Goal: Task Accomplishment & Management: Complete application form

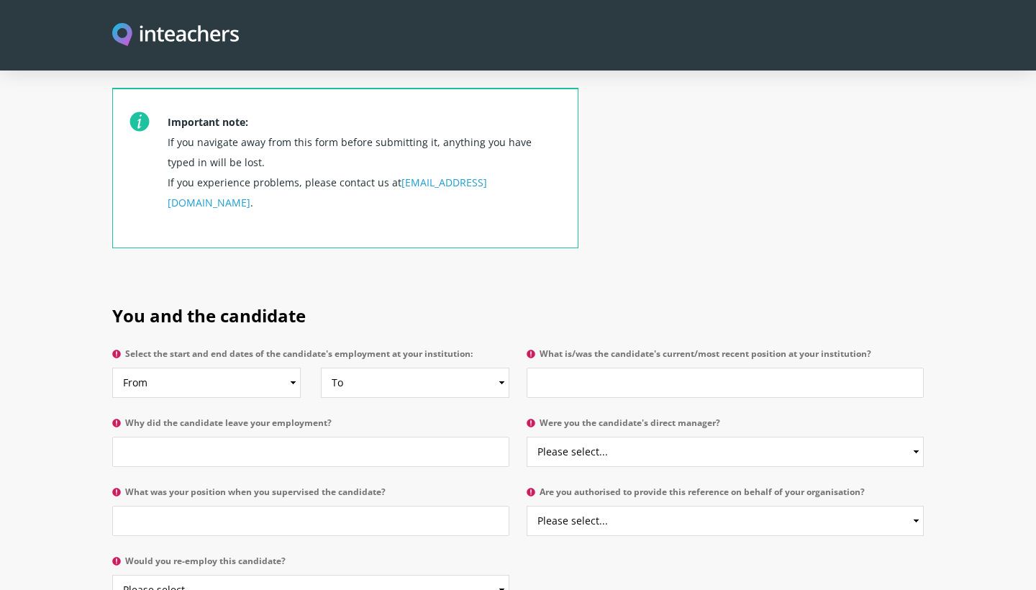
scroll to position [530, 0]
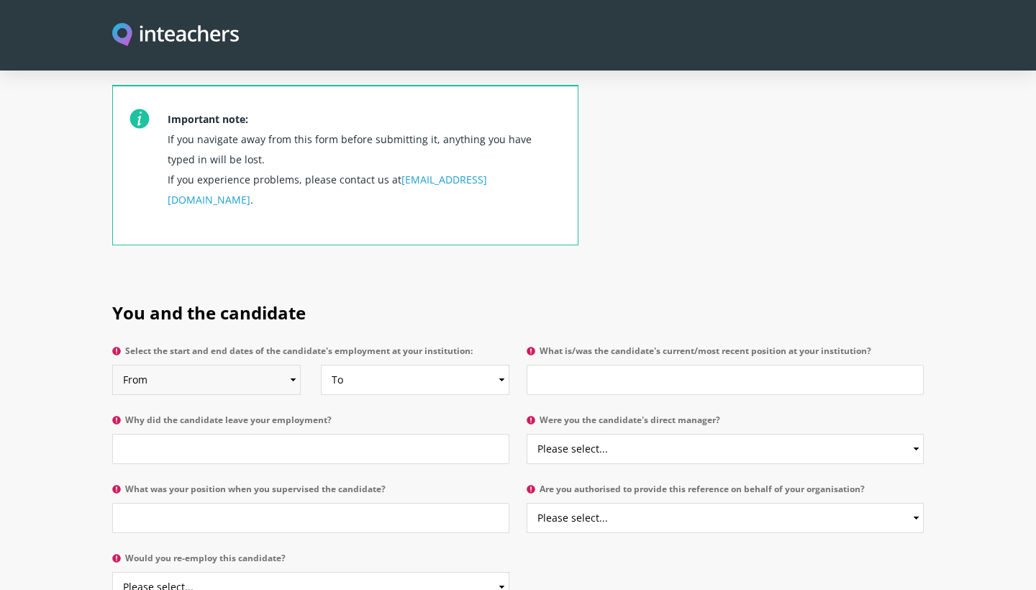
select select "2018"
select select "2024"
click at [330, 434] on input "Why did the candidate leave your employment?" at bounding box center [310, 449] width 397 height 30
type input "looking for new challenges"
click at [658, 365] on input "What is/was the candidate's current/most recent position at your institution?" at bounding box center [725, 380] width 397 height 30
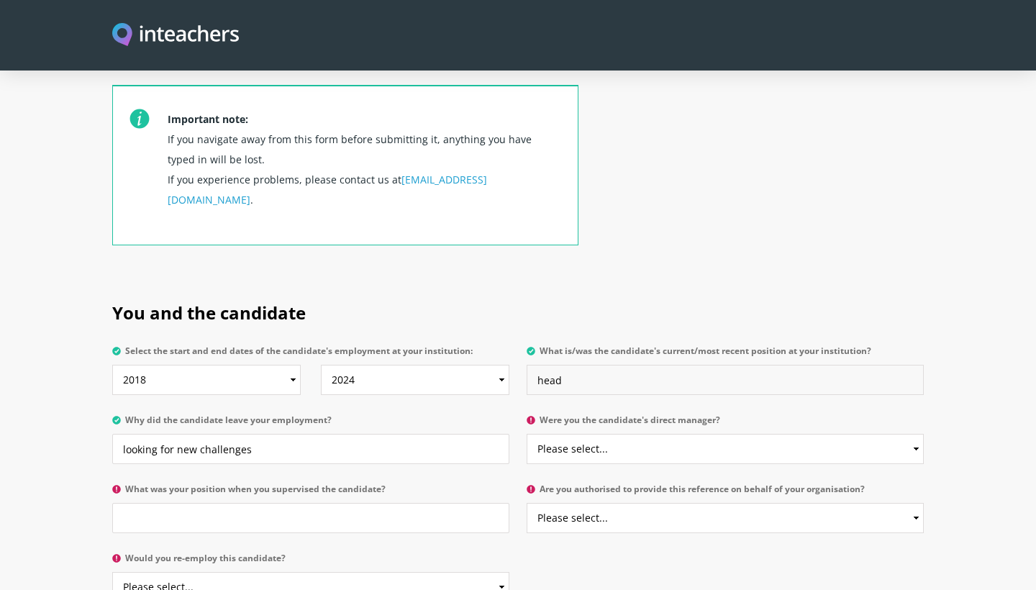
drag, startPoint x: 546, startPoint y: 341, endPoint x: 537, endPoint y: 338, distance: 9.1
click at [537, 365] on input "head" at bounding box center [725, 380] width 397 height 30
click at [569, 365] on input "Head" at bounding box center [725, 380] width 397 height 30
type input "Head of the Jordanian branch"
select select "Yes"
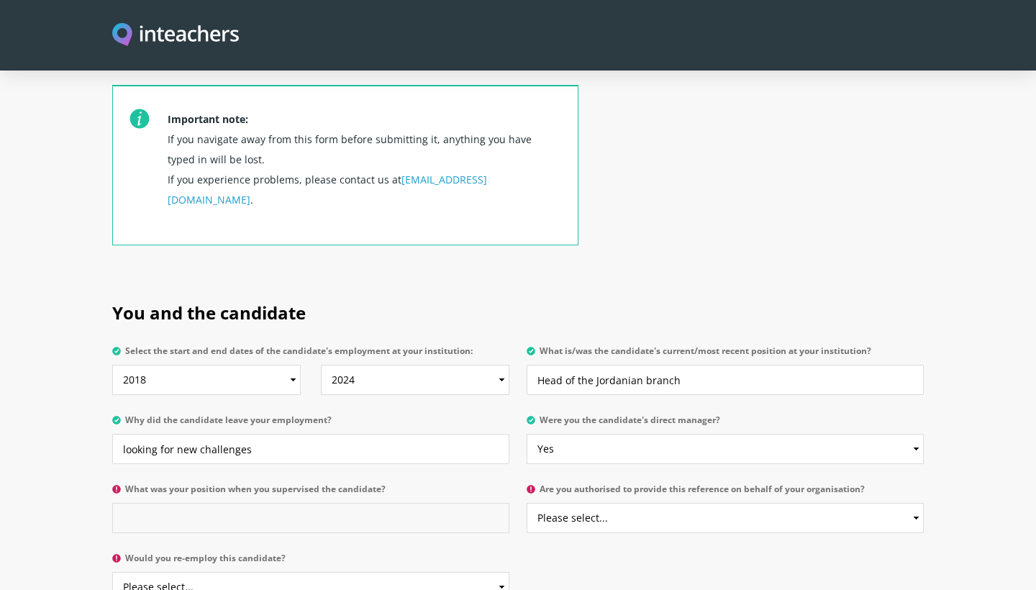
click at [232, 503] on input "What was your position when you supervised the candidate?" at bounding box center [310, 518] width 397 height 30
click at [122, 503] on input "secretary" at bounding box center [310, 518] width 397 height 30
click at [171, 503] on input "Secretary" at bounding box center [310, 518] width 397 height 30
type input "Secretary General of the federation of [DEMOGRAPHIC_DATA] women leader at Arab …"
select select "Yes"
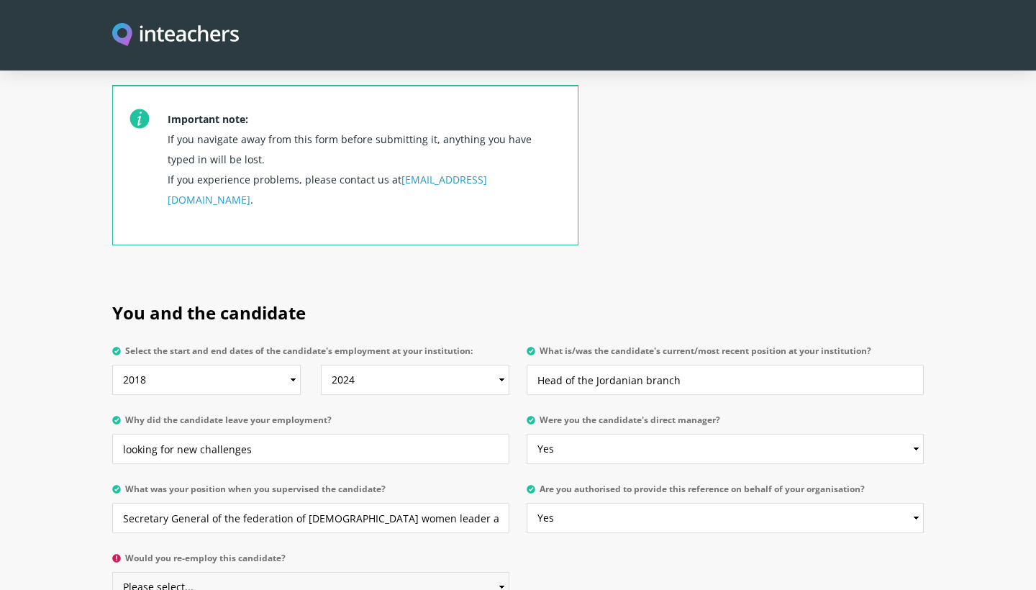
select select "Yes"
click at [555, 545] on div "You and the candidate Select the start and end dates of the candidate's employm…" at bounding box center [518, 448] width 829 height 337
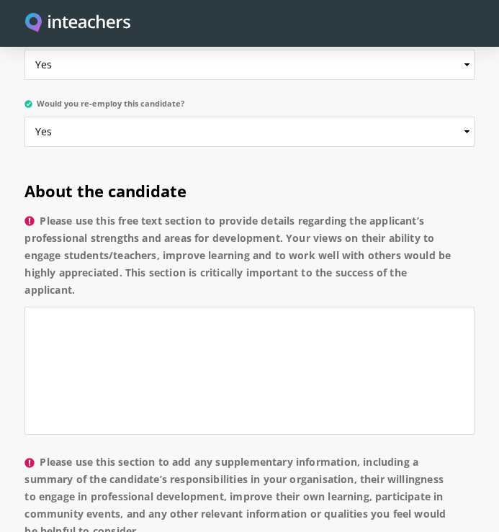
scroll to position [1257, 0]
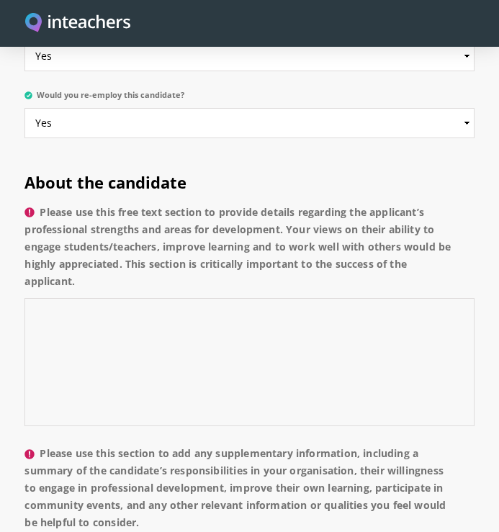
click at [176, 312] on textarea "Please use this free text section to provide details regarding the applicant’s …" at bounding box center [248, 362] width 449 height 128
paste textarea "Loremipsumd sit ametcon adipis eli seddo eiusmod te inc utlab. Etd magnaal enim…"
drag, startPoint x: 153, startPoint y: 350, endPoint x: 22, endPoint y: 348, distance: 131.7
click at [22, 348] on div "About the candidate Please use this free text section to provide details regard…" at bounding box center [249, 528] width 459 height 754
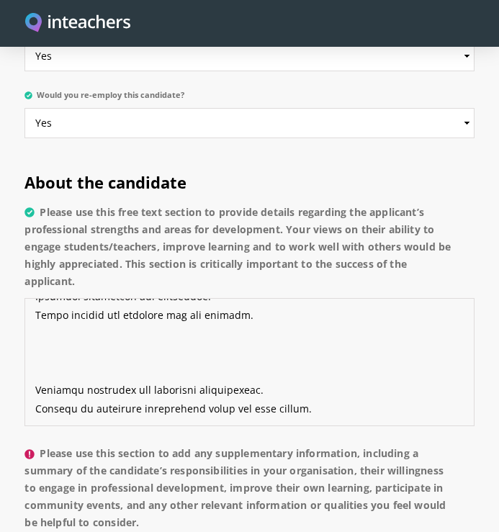
scroll to position [1519, 0]
click at [34, 368] on textarea "Please use this free text section to provide details regarding the applicant’s …" at bounding box center [248, 362] width 449 height 128
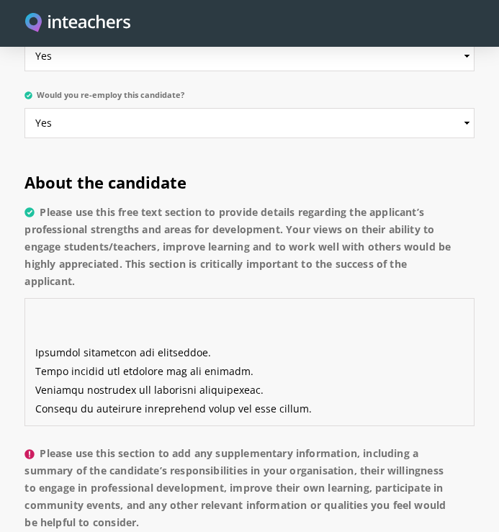
scroll to position [1497, 0]
click at [304, 351] on textarea "Please use this free text section to provide details regarding the applicant’s …" at bounding box center [248, 362] width 449 height 128
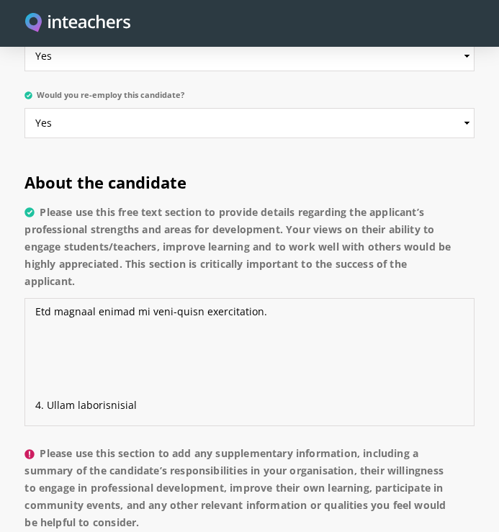
scroll to position [9, 0]
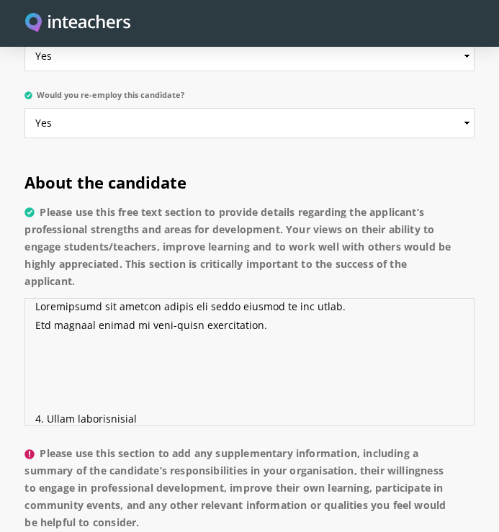
drag, startPoint x: 258, startPoint y: 308, endPoint x: 27, endPoint y: 312, distance: 230.3
click at [27, 312] on textarea "Please use this free text section to provide details regarding the applicant’s …" at bounding box center [248, 362] width 449 height 128
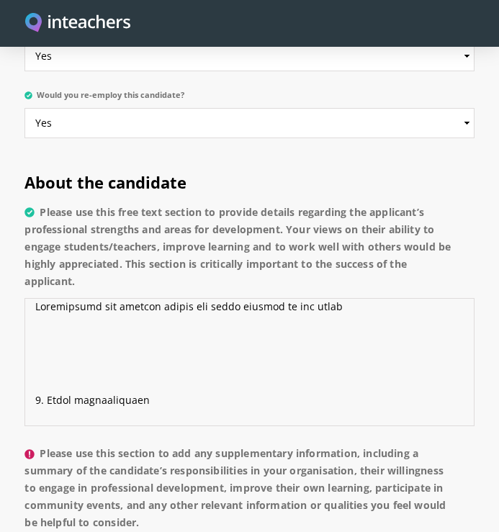
drag, startPoint x: 159, startPoint y: 375, endPoint x: 17, endPoint y: 374, distance: 141.8
click at [17, 374] on section "About the candidate Please use this free text section to provide details regard…" at bounding box center [249, 528] width 499 height 754
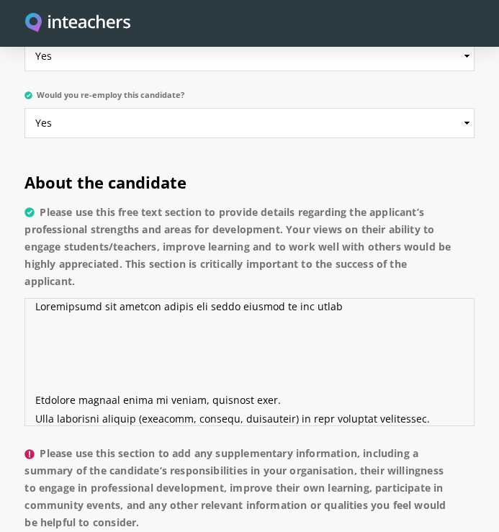
click at [34, 384] on textarea "Please use this free text section to provide details regarding the applicant’s …" at bounding box center [248, 362] width 449 height 128
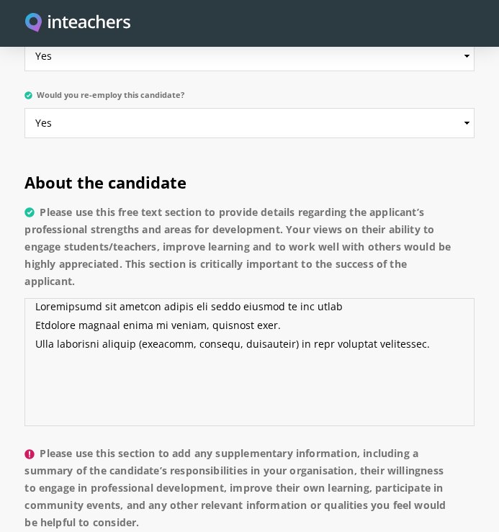
click at [430, 326] on textarea "Please use this free text section to provide details regarding the applicant’s …" at bounding box center [248, 362] width 449 height 128
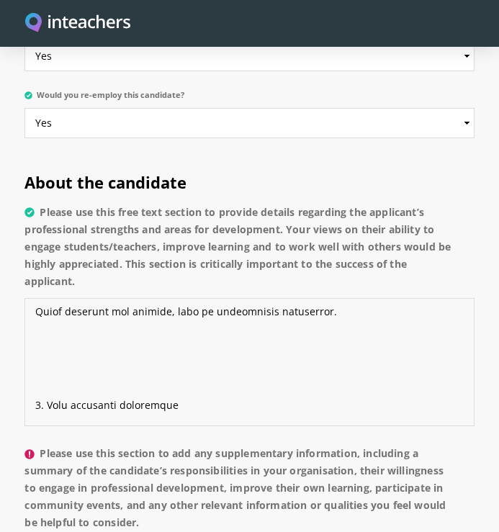
scroll to position [60, 0]
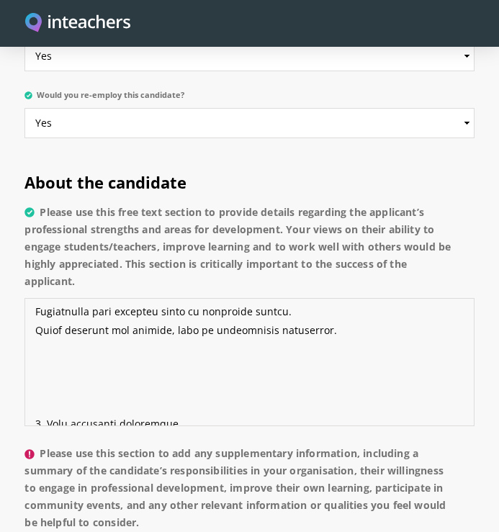
click at [331, 325] on textarea "Please use this free text section to provide details regarding the applicant’s …" at bounding box center [248, 362] width 449 height 128
click at [330, 314] on textarea "Please use this free text section to provide details regarding the applicant’s …" at bounding box center [248, 362] width 449 height 128
click at [29, 298] on textarea "Please use this free text section to provide details regarding the applicant’s …" at bounding box center [248, 362] width 449 height 128
click at [54, 371] on textarea "Please use this free text section to provide details regarding the applicant’s …" at bounding box center [248, 362] width 449 height 128
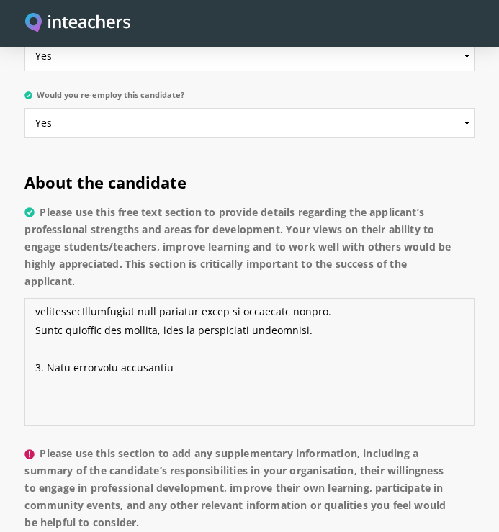
drag, startPoint x: 45, startPoint y: 351, endPoint x: 36, endPoint y: 353, distance: 9.1
click at [36, 353] on textarea "Please use this free text section to provide details regarding the applicant’s …" at bounding box center [248, 362] width 449 height 128
drag, startPoint x: 149, startPoint y: 292, endPoint x: 91, endPoint y: 290, distance: 58.3
click at [91, 298] on textarea "Please use this free text section to provide details regarding the applicant’s …" at bounding box center [248, 362] width 449 height 128
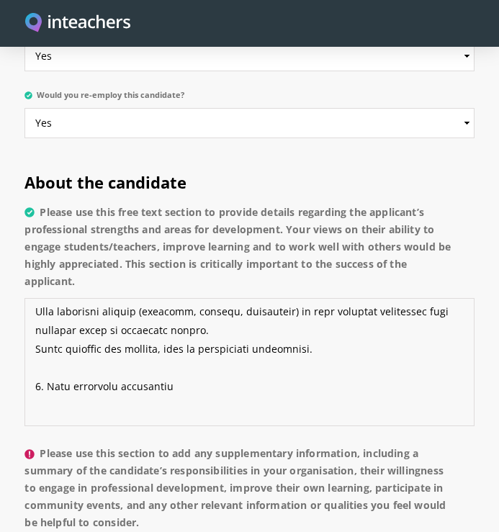
click at [363, 298] on textarea "Please use this free text section to provide details regarding the applicant’s …" at bounding box center [248, 362] width 449 height 128
drag, startPoint x: 207, startPoint y: 368, endPoint x: 31, endPoint y: 364, distance: 175.7
click at [31, 364] on textarea "Please use this free text section to provide details regarding the applicant’s …" at bounding box center [248, 362] width 449 height 128
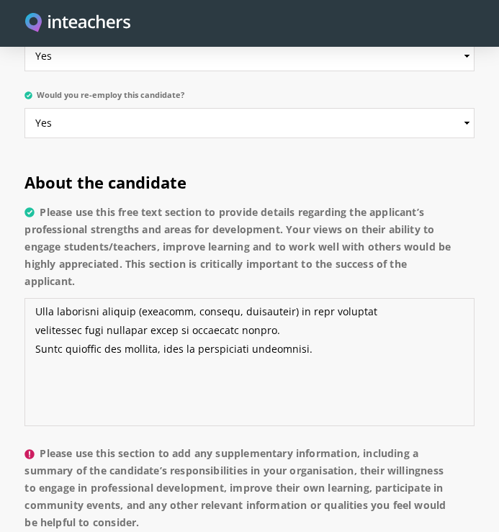
click at [42, 397] on textarea "Please use this free text section to provide details regarding the applicant’s …" at bounding box center [248, 362] width 449 height 128
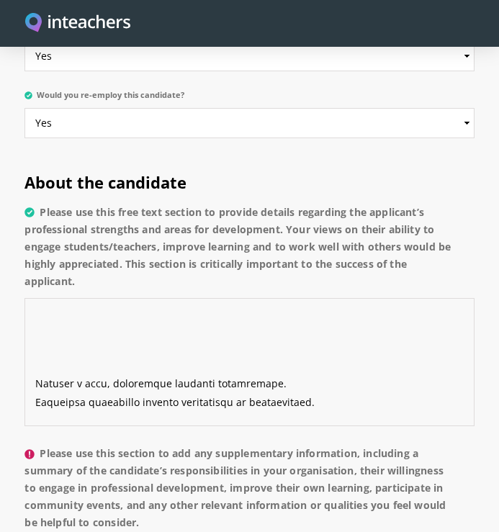
click at [34, 367] on textarea "Please use this free text section to provide details regarding the applicant’s …" at bounding box center [248, 362] width 449 height 128
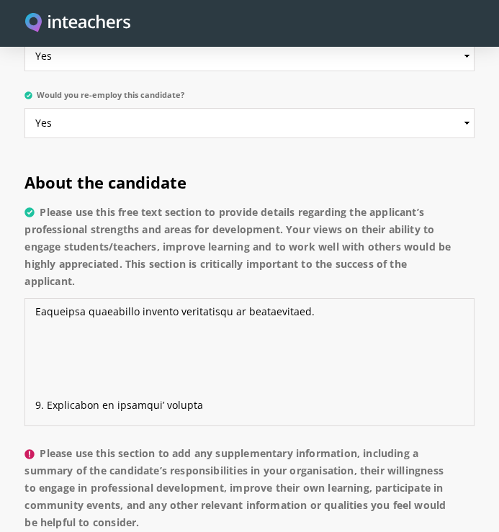
scroll to position [97, 0]
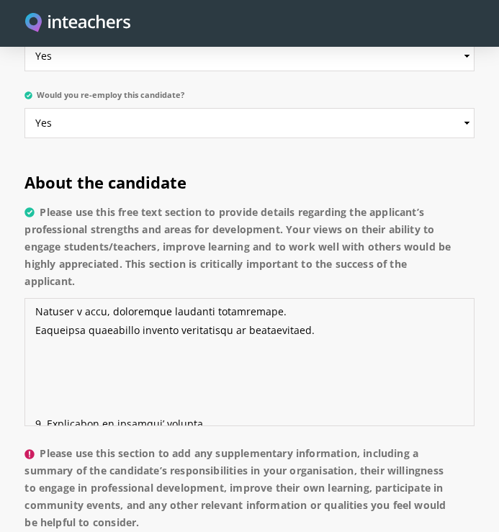
click at [42, 396] on textarea "Please use this free text section to provide details regarding the applicant’s …" at bounding box center [248, 362] width 449 height 128
click at [317, 305] on textarea "Please use this free text section to provide details regarding the applicant’s …" at bounding box center [248, 362] width 449 height 128
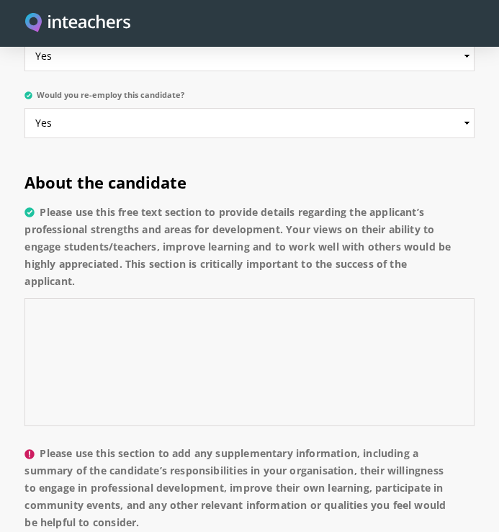
scroll to position [1108, 0]
click at [338, 273] on label "Please use this free text section to provide details regarding the applicant’s …" at bounding box center [248, 251] width 449 height 95
click at [338, 298] on textarea "Please use this free text section to provide details regarding the applicant’s …" at bounding box center [248, 362] width 449 height 128
drag, startPoint x: 367, startPoint y: 276, endPoint x: 343, endPoint y: 294, distance: 30.2
click at [343, 294] on p "Please use this free text section to provide details regarding the applicant’s …" at bounding box center [248, 319] width 449 height 242
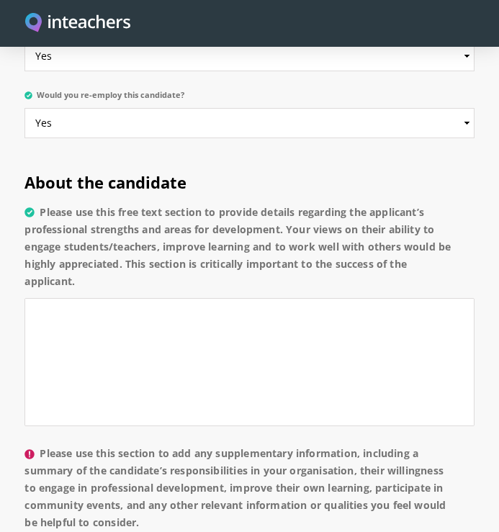
scroll to position [751, 0]
click at [345, 298] on textarea "Please use this free text section to provide details regarding the applicant’s …" at bounding box center [248, 362] width 449 height 128
drag, startPoint x: 345, startPoint y: 297, endPoint x: 223, endPoint y: 334, distance: 128.0
click at [223, 334] on textarea "Please use this free text section to provide details regarding the applicant’s …" at bounding box center [248, 362] width 449 height 128
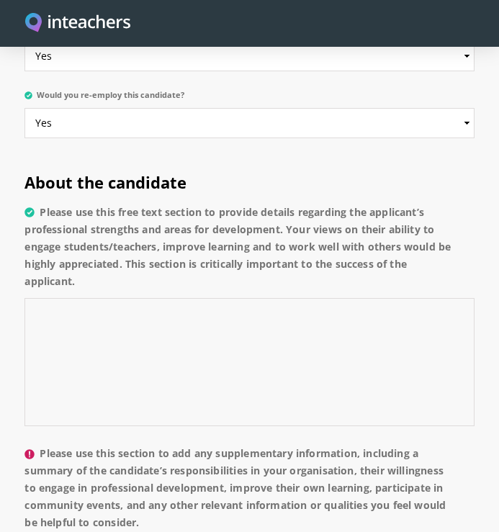
click at [210, 303] on textarea "Please use this free text section to provide details regarding the applicant’s …" at bounding box center [248, 362] width 449 height 128
drag, startPoint x: 482, startPoint y: 369, endPoint x: 461, endPoint y: 366, distance: 21.8
click at [481, 369] on section "About the candidate Please use this free text section to provide details regard…" at bounding box center [249, 528] width 499 height 754
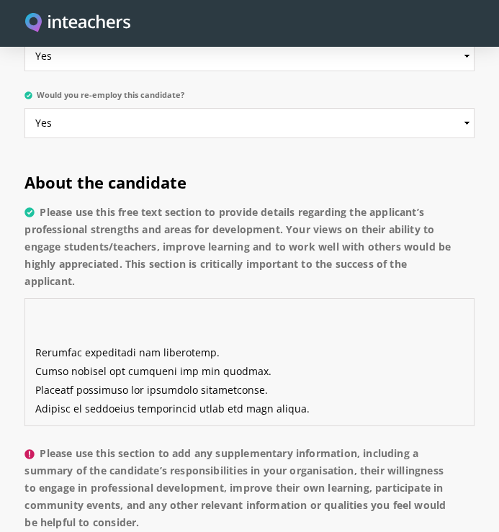
drag, startPoint x: 441, startPoint y: 353, endPoint x: 27, endPoint y: 295, distance: 418.6
click at [24, 298] on textarea "Please use this free text section to provide details regarding the applicant’s …" at bounding box center [248, 362] width 449 height 128
click at [37, 298] on textarea "Please use this free text section to provide details regarding the applicant’s …" at bounding box center [248, 362] width 449 height 128
click at [32, 298] on textarea "Please use this free text section to provide details regarding the applicant’s …" at bounding box center [248, 362] width 449 height 128
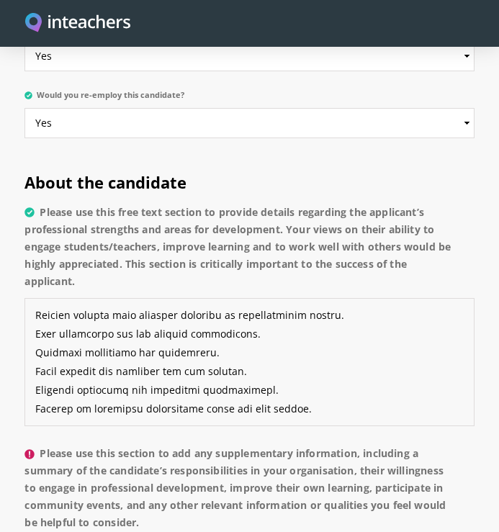
scroll to position [1800, 0]
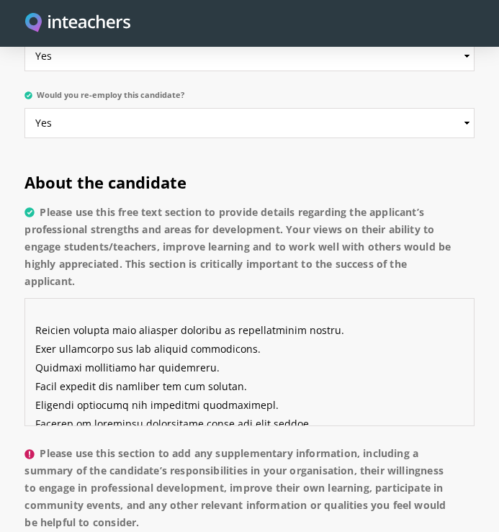
click at [34, 316] on textarea "Please use this free text section to provide details regarding the applicant’s …" at bounding box center [248, 362] width 449 height 128
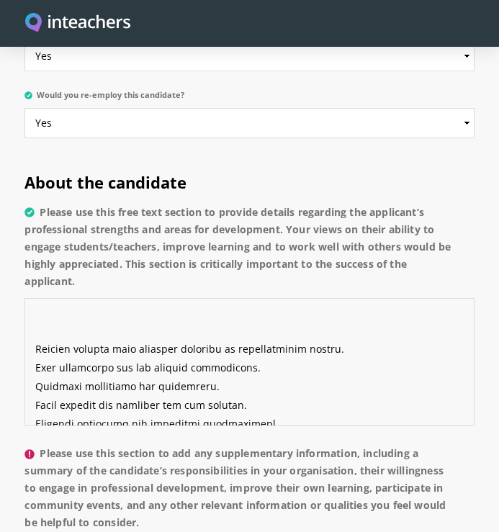
click at [35, 328] on textarea "Please use this free text section to provide details regarding the applicant’s …" at bounding box center [248, 362] width 449 height 128
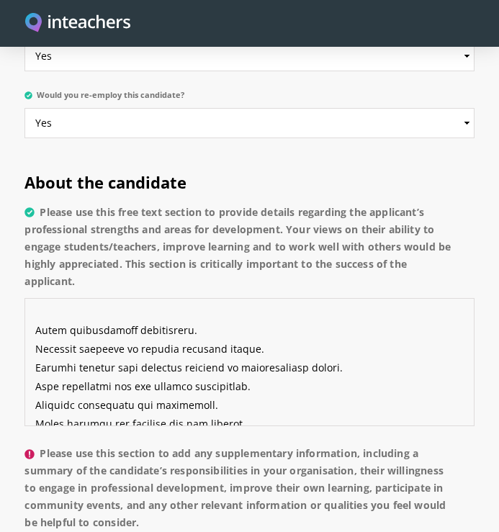
scroll to position [1594, 0]
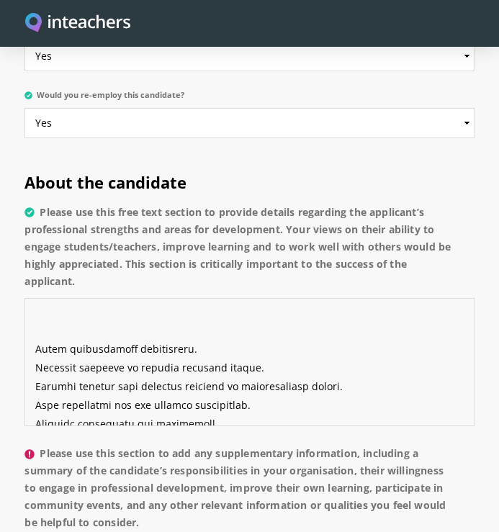
click at [35, 333] on textarea "Please use this free text section to provide details regarding the applicant’s …" at bounding box center [248, 362] width 449 height 128
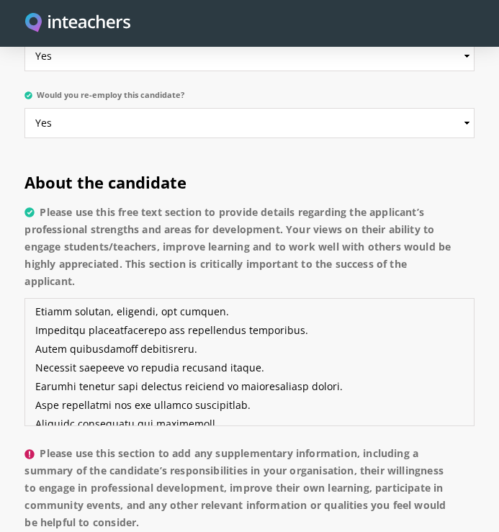
scroll to position [1501, 0]
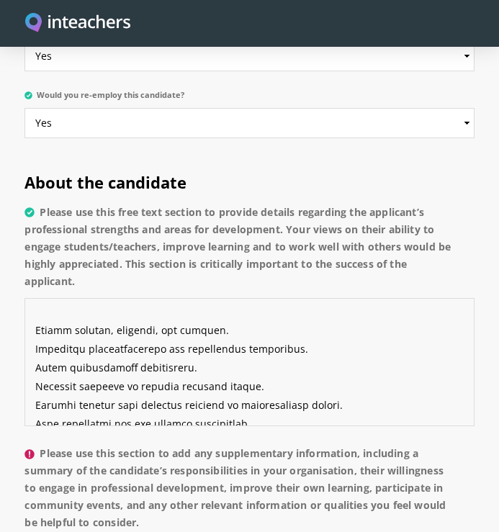
click at [34, 313] on textarea "Please use this free text section to provide details regarding the applicant’s …" at bounding box center [248, 362] width 449 height 128
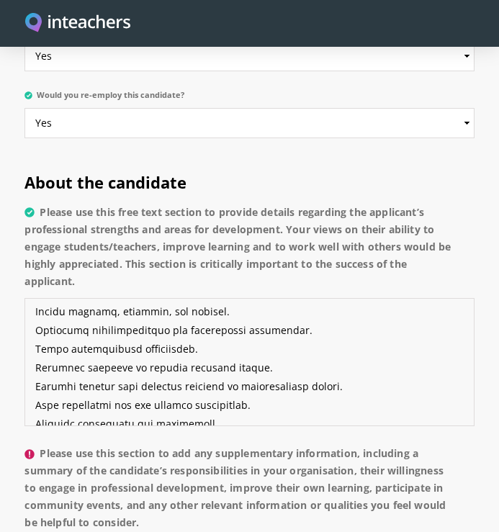
scroll to position [1426, 0]
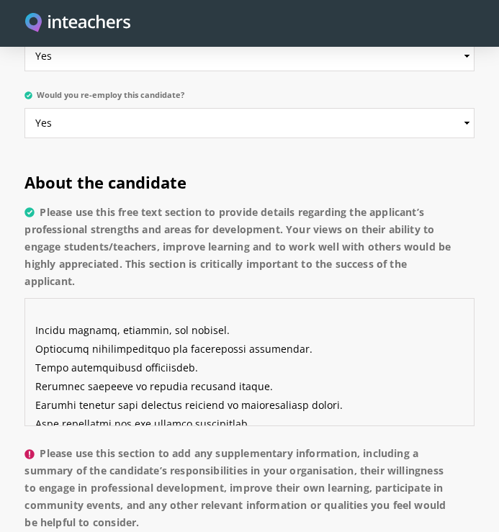
click at [35, 304] on textarea "Please use this free text section to provide details regarding the applicant’s …" at bounding box center [248, 362] width 449 height 128
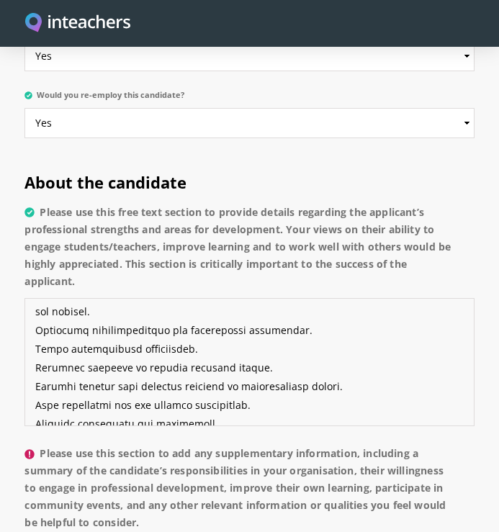
scroll to position [1351, 0]
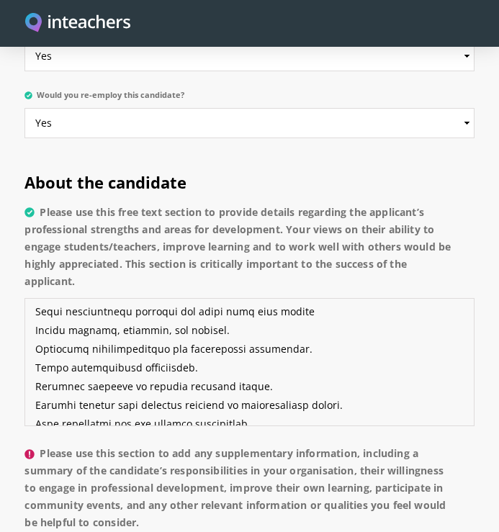
click at [34, 299] on textarea "Please use this free text section to provide details regarding the applicant’s …" at bounding box center [248, 362] width 449 height 128
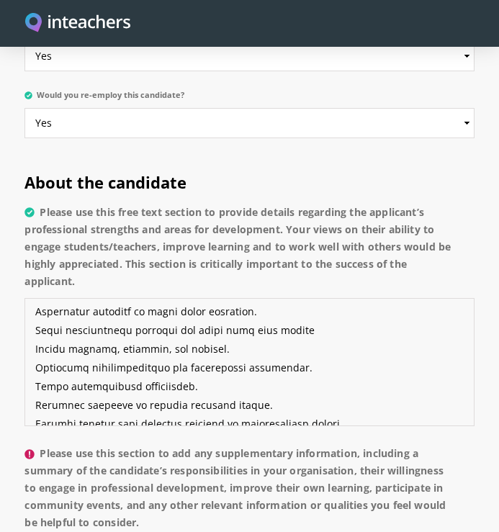
scroll to position [1314, 0]
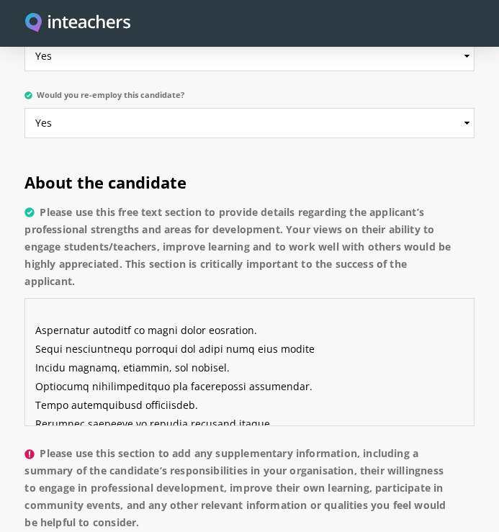
click at [38, 311] on textarea "Please use this free text section to provide details regarding the applicant’s …" at bounding box center [248, 362] width 449 height 128
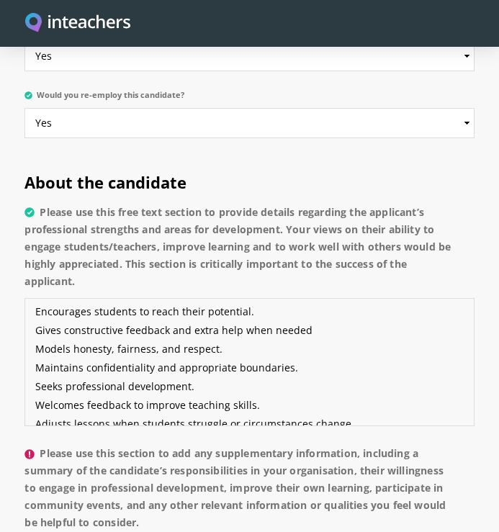
scroll to position [1014, 0]
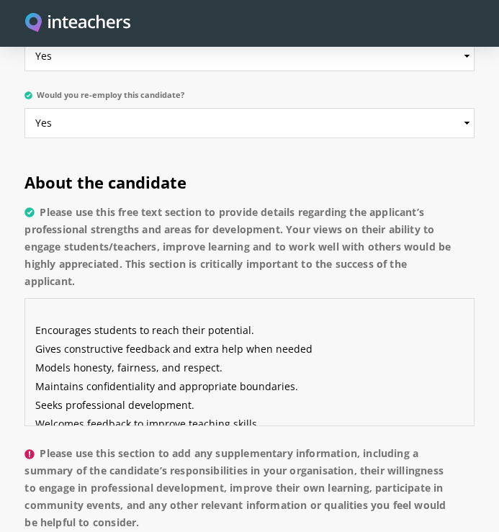
click at [33, 310] on textarea "Understands the content deeply and stays updated in the field Explains complex …" at bounding box center [248, 362] width 449 height 128
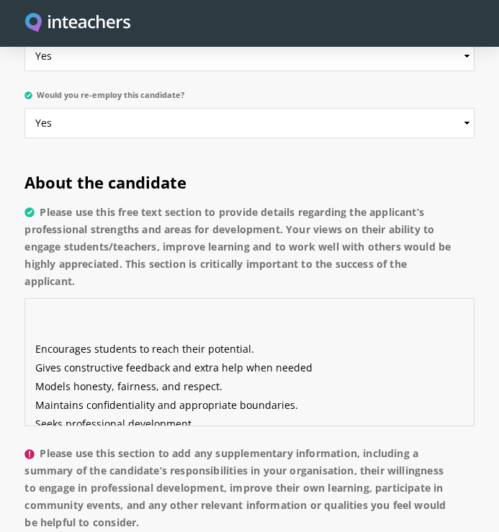
scroll to position [733, 0]
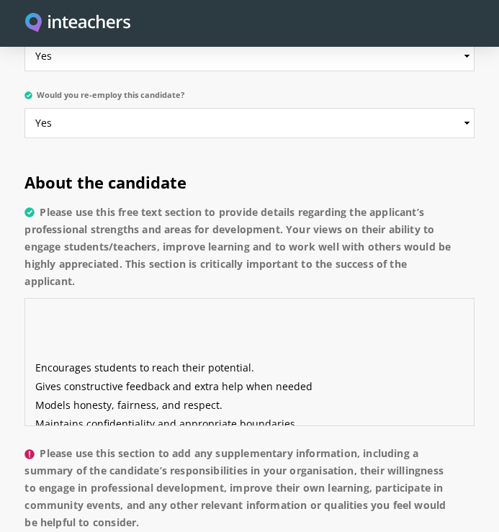
click at [31, 354] on textarea "Understands the content deeply and stays updated in the field Explains complex …" at bounding box center [248, 362] width 449 height 128
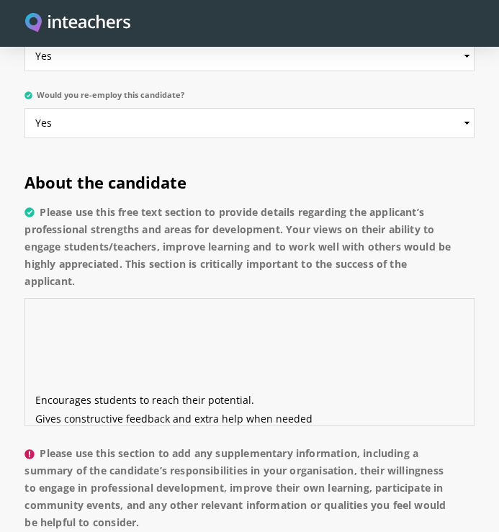
scroll to position [458, 0]
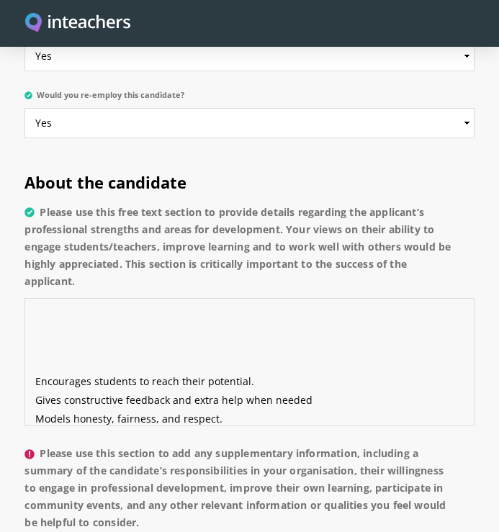
click at [32, 362] on textarea "Understands the content deeply and stays updated in the field Explains complex …" at bounding box center [248, 362] width 449 height 128
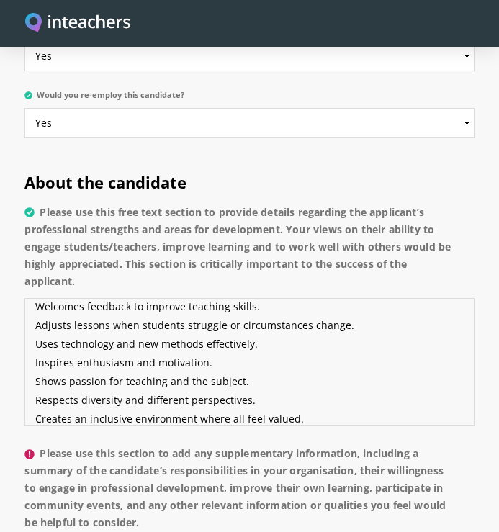
scroll to position [271, 0]
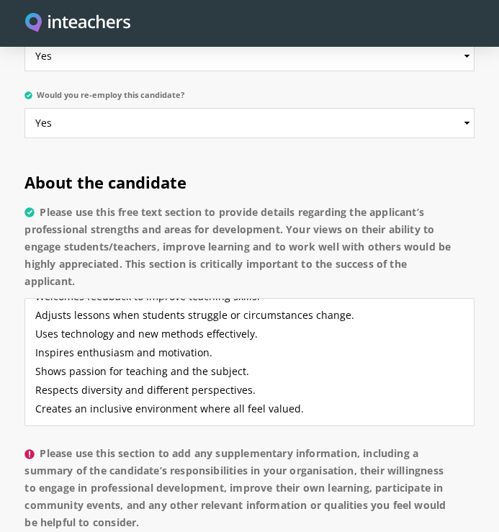
click at [464, 505] on label "Please use this section to add any supplementary information, including a summa…" at bounding box center [248, 492] width 449 height 95
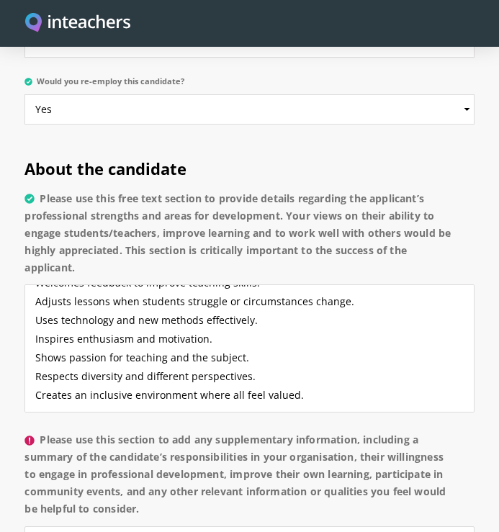
click at [480, 458] on section "About the candidate Please use this free text section to provide details regard…" at bounding box center [249, 514] width 499 height 754
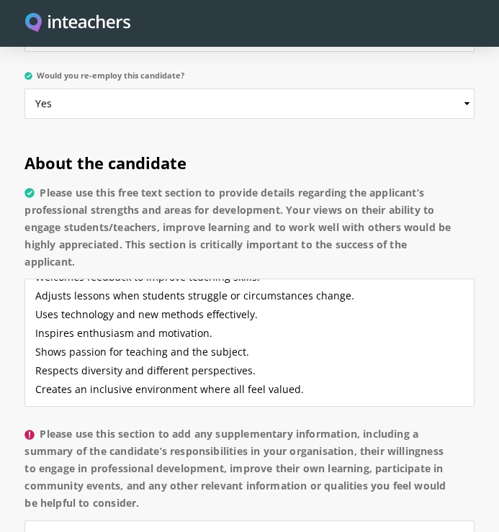
scroll to position [1264, 0]
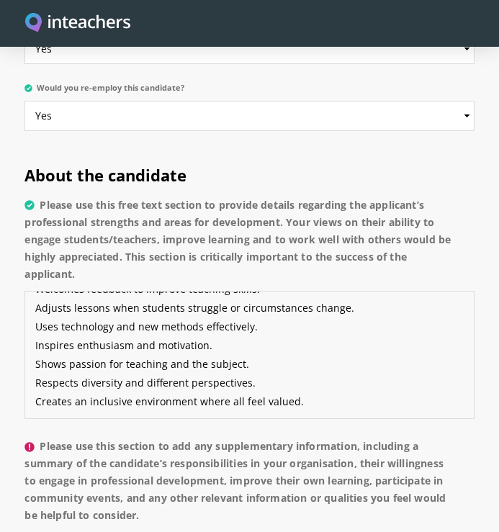
drag, startPoint x: 303, startPoint y: 357, endPoint x: 56, endPoint y: 285, distance: 257.1
click at [56, 291] on textarea "Understands the content deeply and stays updated in the field Explains complex …" at bounding box center [248, 355] width 449 height 128
click at [303, 364] on textarea "Understands the content deeply and stays updated in the field Explains complex …" at bounding box center [248, 355] width 449 height 128
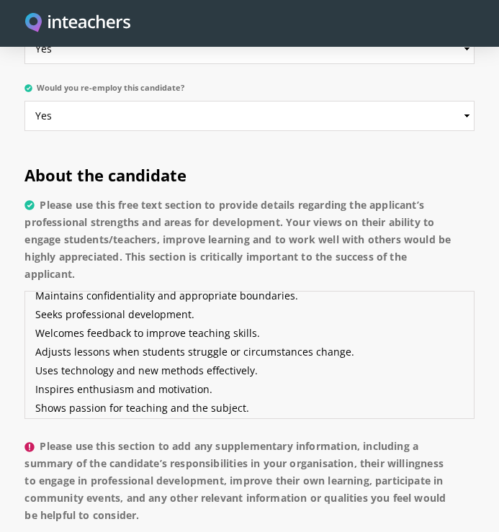
scroll to position [196, 0]
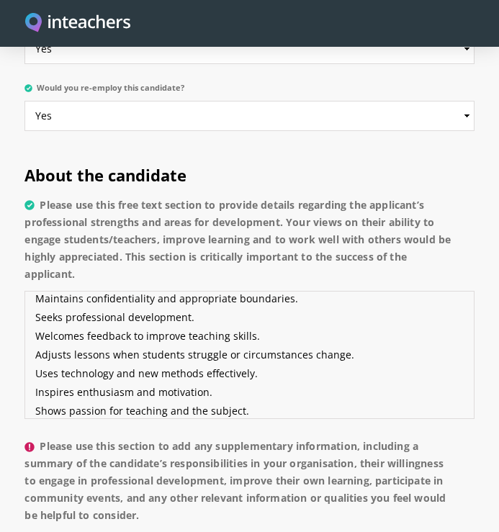
drag, startPoint x: 303, startPoint y: 364, endPoint x: 37, endPoint y: 302, distance: 273.4
click at [37, 302] on textarea "Understands the content deeply and stays updated in the field Explains complex …" at bounding box center [248, 355] width 449 height 128
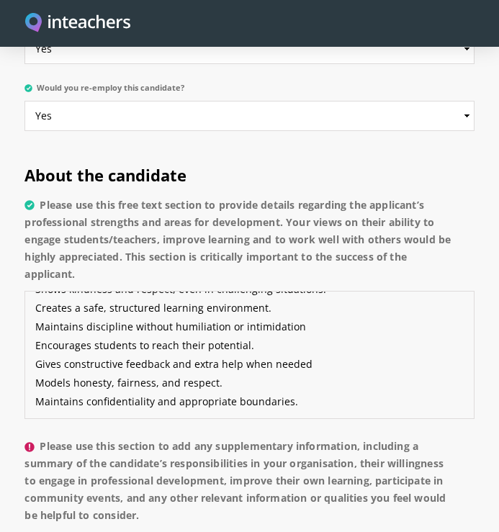
scroll to position [131, 0]
type textarea "Understands the content deeply and stays updated in the field Explains complex …"
paste textarea "Seeks professional development. Welcomes feedback to improve teaching skills. A…"
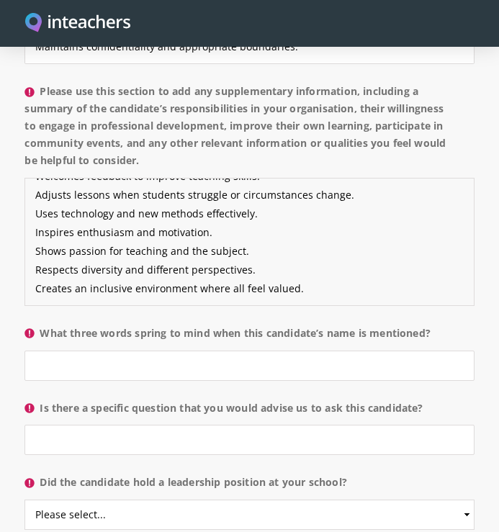
type textarea "Seeks professional development. Welcomes feedback to improve teaching skills. A…"
drag, startPoint x: 428, startPoint y: 310, endPoint x: 35, endPoint y: 318, distance: 392.3
click at [35, 325] on label "What three words spring to mind when this candidate’s name is mentioned?" at bounding box center [248, 338] width 449 height 26
click at [35, 351] on input "What three words spring to mind when this candidate’s name is mentioned?" at bounding box center [248, 366] width 449 height 30
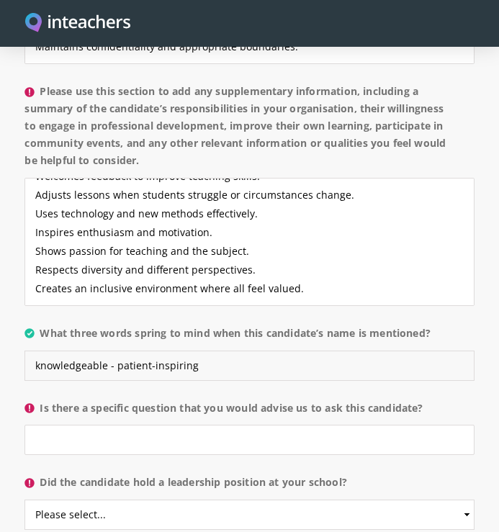
click at [460, 351] on input "knowledgeable - patient-inspiring" at bounding box center [248, 366] width 449 height 30
click at [352, 351] on input "knowledgeable - patient-inspiring" at bounding box center [248, 366] width 449 height 30
type input "knowledgeable - patient-inspiring"
click at [274, 431] on input "Is there a specific question that you would advise us to ask this candidate?" at bounding box center [248, 440] width 449 height 30
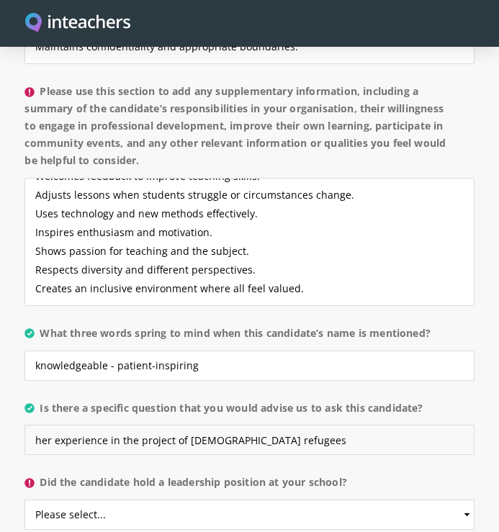
type input "her experience in the project of [DEMOGRAPHIC_DATA] refugees"
select select "Yes"
click at [489, 467] on section "About the candidate Please use this free text section to provide details regard…" at bounding box center [249, 248] width 499 height 918
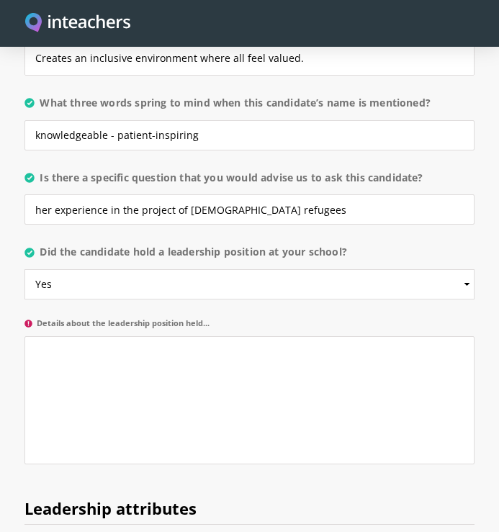
scroll to position [1884, 0]
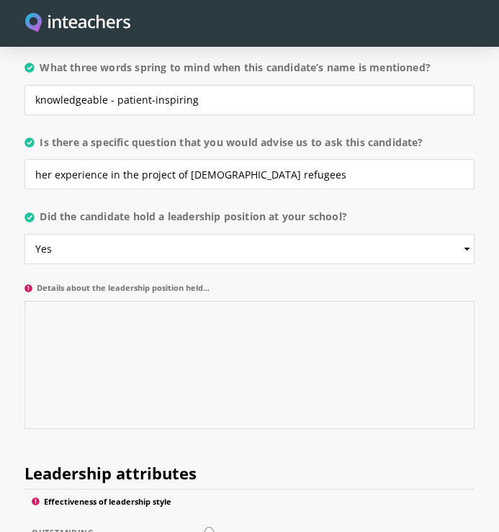
click at [67, 338] on textarea "Details about the leadership position held..." at bounding box center [248, 365] width 449 height 128
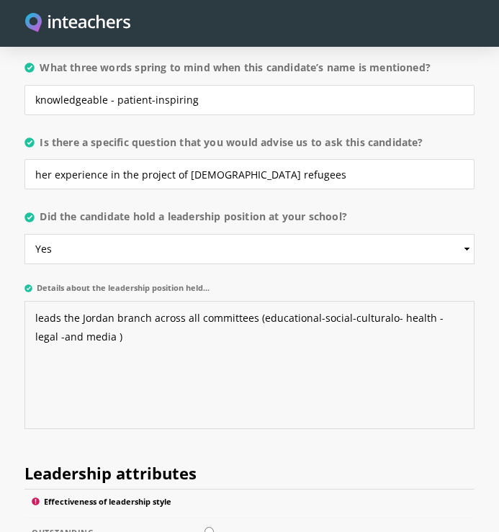
type textarea "leads the Jordan branch across all committees (educational-social-culturalo- he…"
click at [307, 497] on label "Effectiveness of leadership style" at bounding box center [249, 504] width 435 height 14
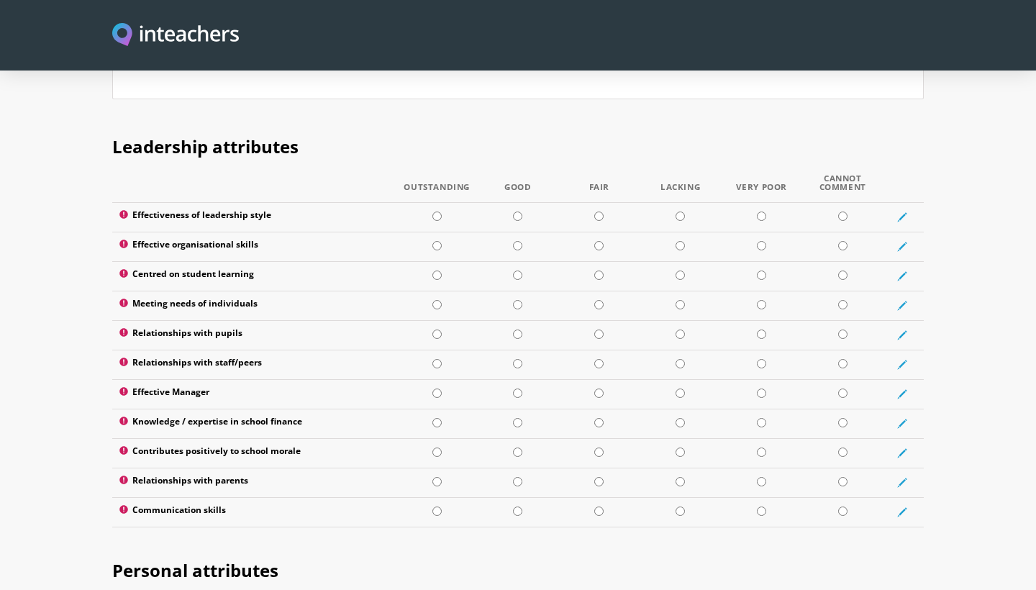
scroll to position [1871, 0]
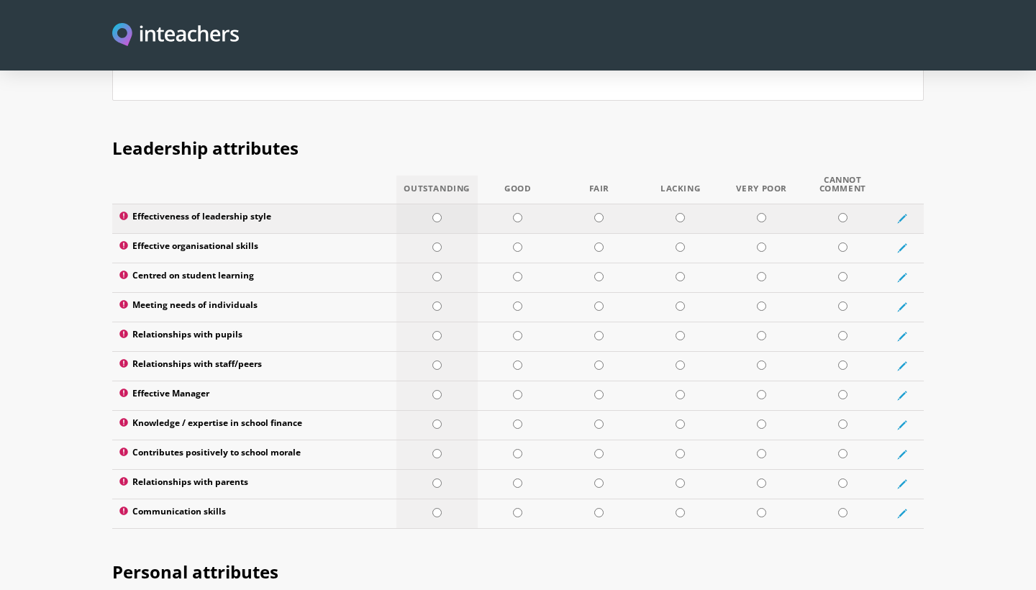
click at [438, 213] on input "radio" at bounding box center [437, 217] width 9 height 9
radio input "true"
click at [521, 243] on input "radio" at bounding box center [517, 247] width 9 height 9
radio input "true"
click at [520, 272] on input "radio" at bounding box center [517, 276] width 9 height 9
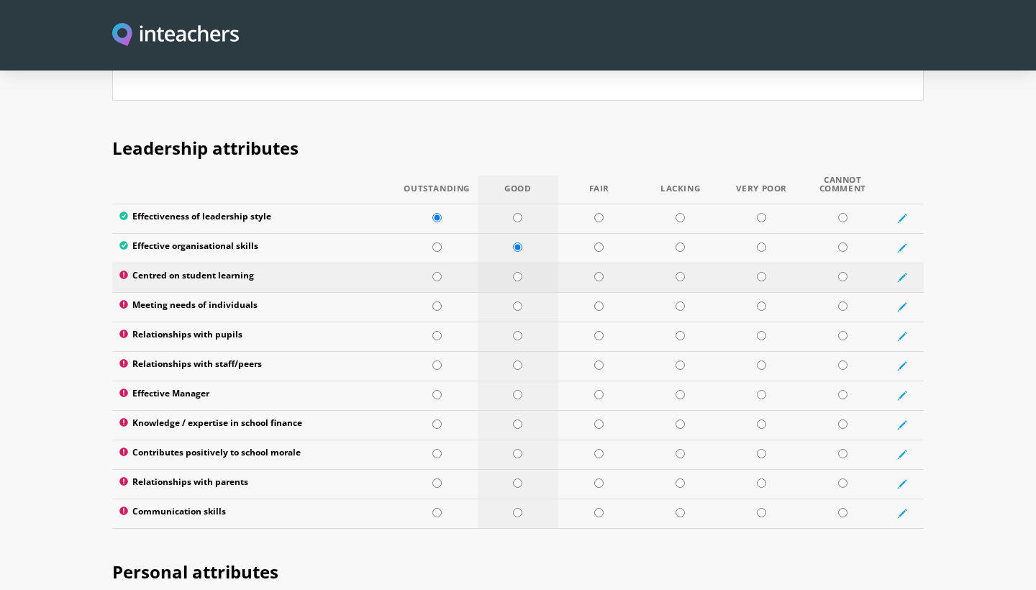
radio input "true"
click at [437, 302] on input "radio" at bounding box center [437, 306] width 9 height 9
radio input "true"
click at [435, 331] on input "radio" at bounding box center [437, 335] width 9 height 9
radio input "true"
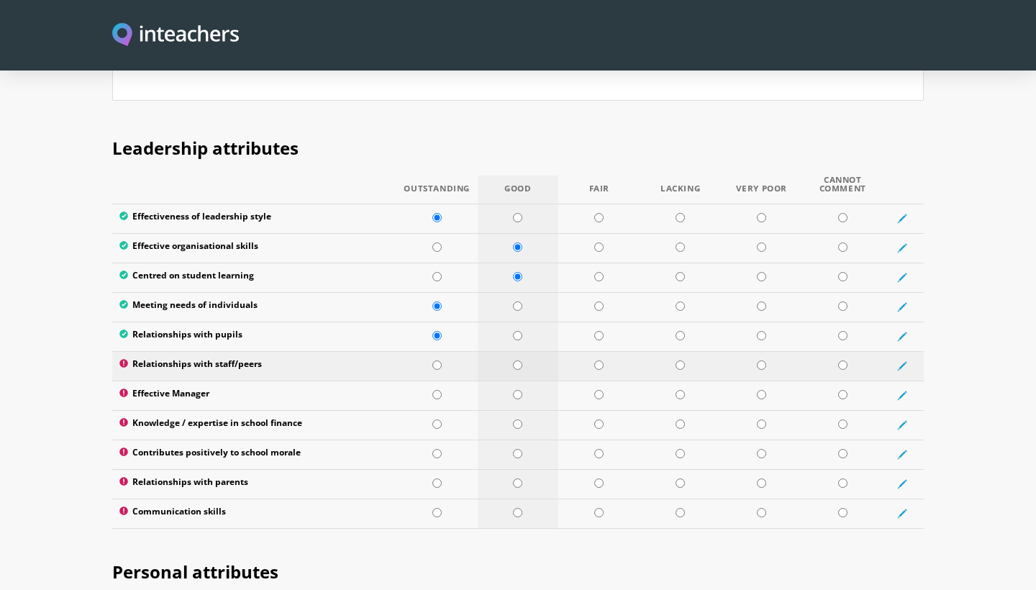
click at [520, 361] on input "radio" at bounding box center [517, 365] width 9 height 9
radio input "true"
click at [440, 390] on input "radio" at bounding box center [437, 394] width 9 height 9
radio input "true"
click at [521, 420] on input "radio" at bounding box center [517, 424] width 9 height 9
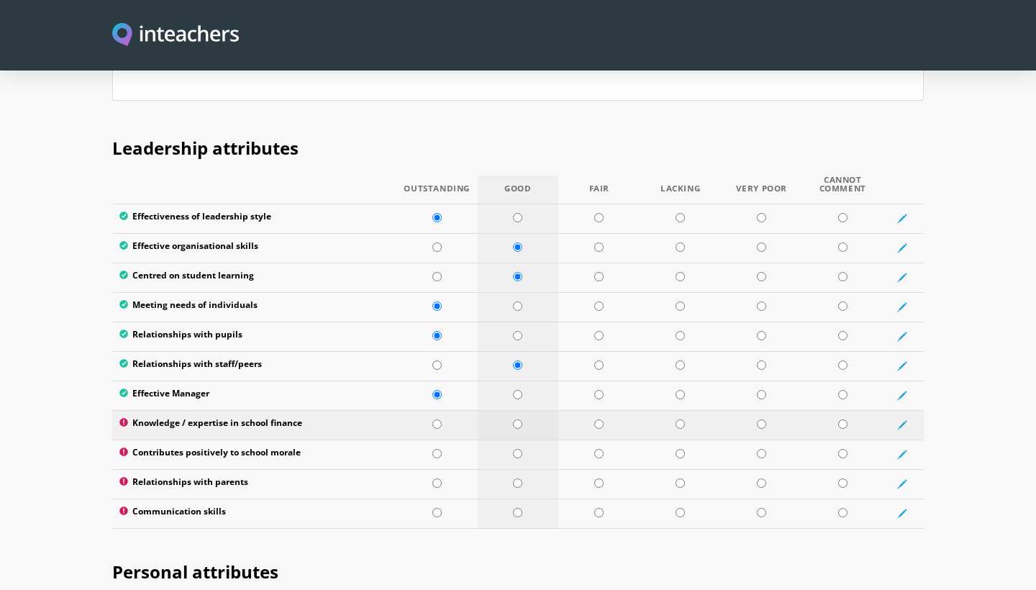
radio input "true"
click at [435, 449] on input "radio" at bounding box center [437, 453] width 9 height 9
radio input "true"
click at [438, 479] on input "radio" at bounding box center [437, 483] width 9 height 9
radio input "true"
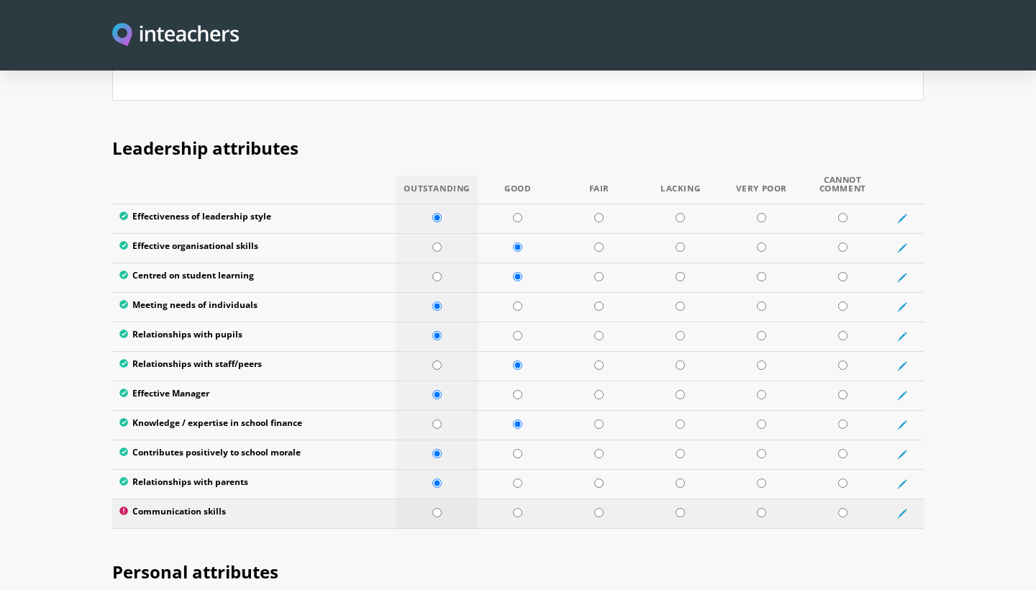
click at [435, 508] on input "radio" at bounding box center [437, 512] width 9 height 9
radio input "true"
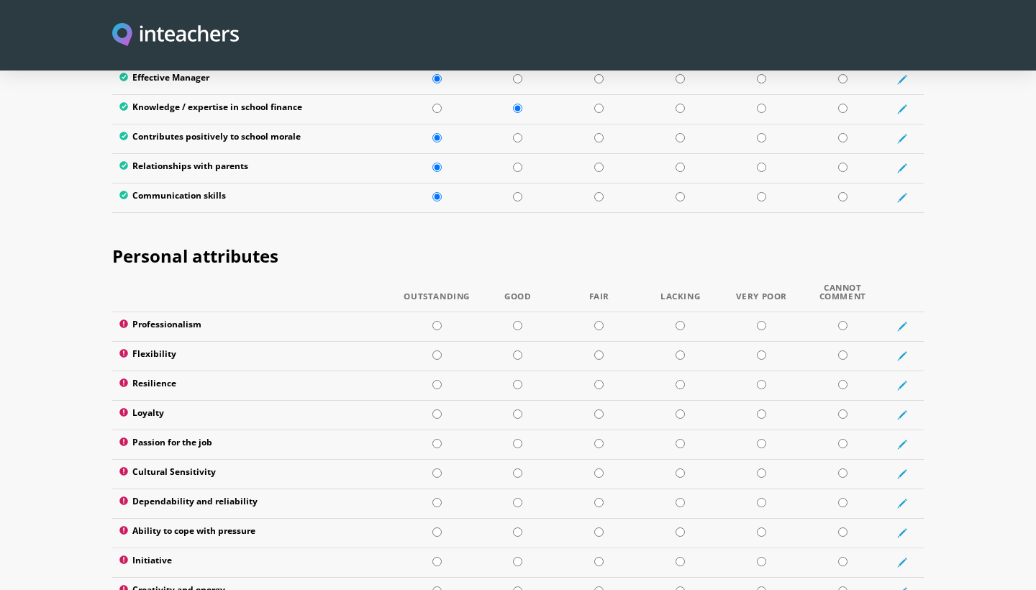
scroll to position [2191, 0]
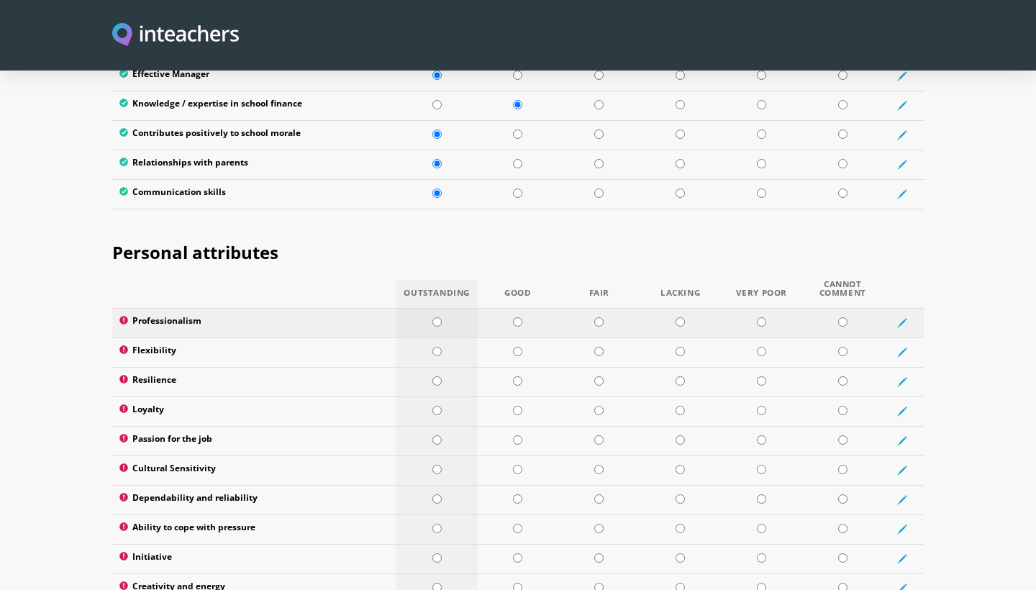
click at [437, 317] on input "radio" at bounding box center [437, 321] width 9 height 9
radio input "true"
click at [520, 347] on input "radio" at bounding box center [517, 351] width 9 height 9
radio input "true"
click at [436, 376] on input "radio" at bounding box center [437, 380] width 9 height 9
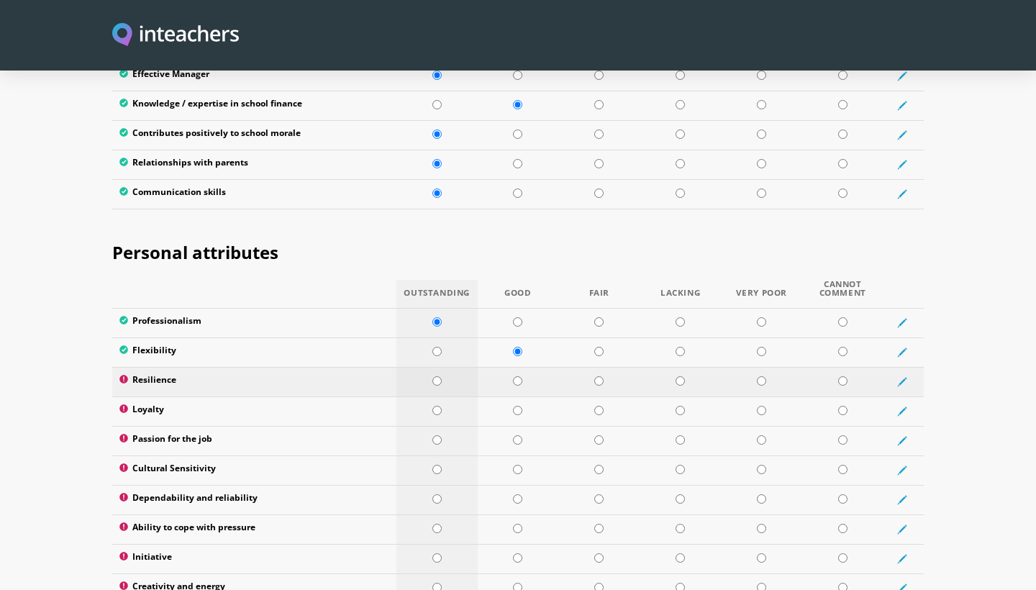
radio input "true"
click at [436, 406] on input "radio" at bounding box center [437, 410] width 9 height 9
radio input "true"
click at [442, 426] on td at bounding box center [437, 441] width 81 height 30
radio input "true"
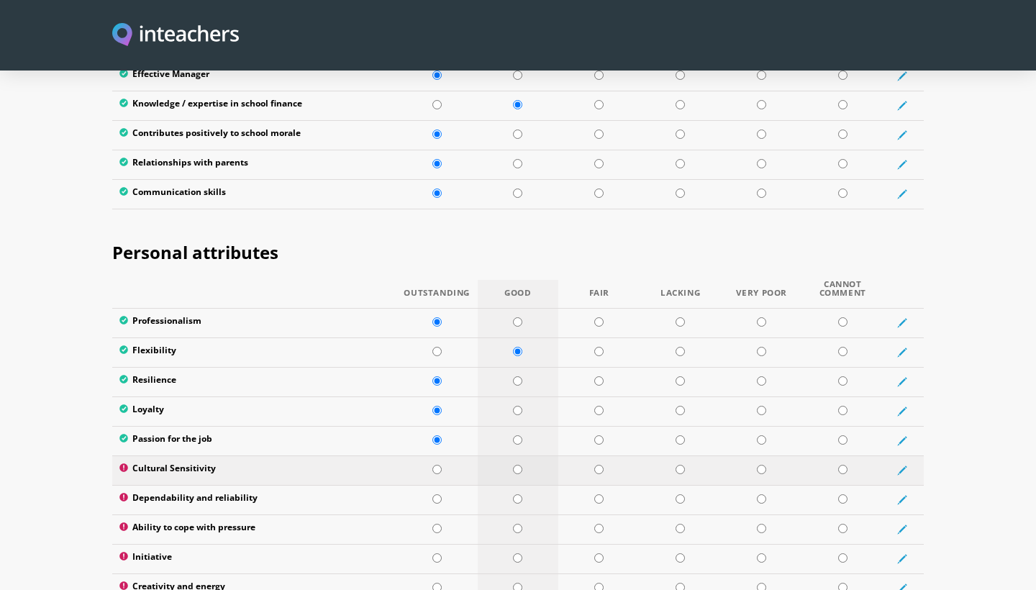
click at [521, 465] on input "radio" at bounding box center [517, 469] width 9 height 9
radio input "true"
click at [435, 494] on input "radio" at bounding box center [437, 498] width 9 height 9
radio input "true"
click at [436, 524] on input "radio" at bounding box center [437, 528] width 9 height 9
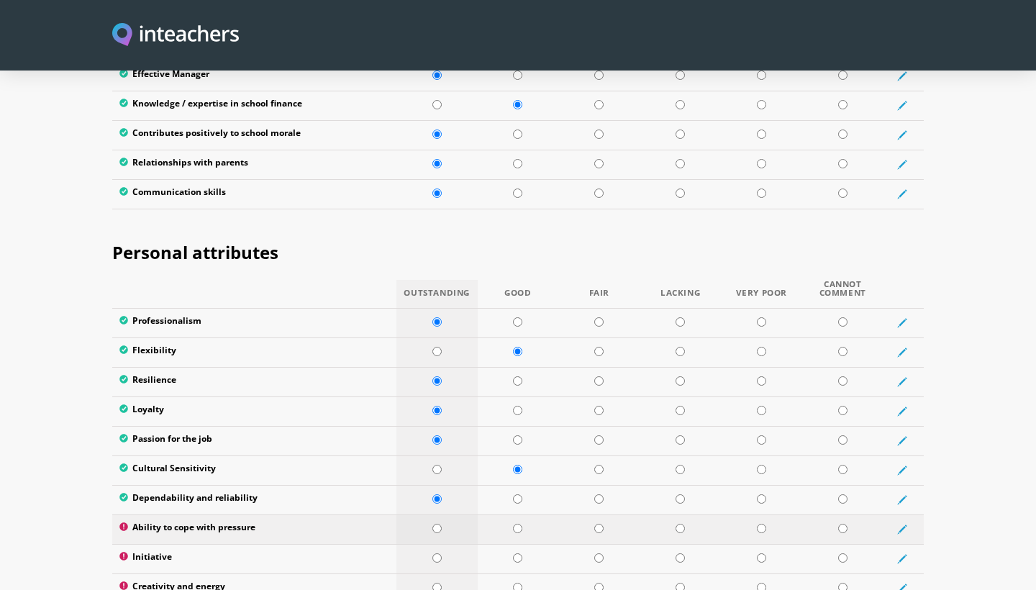
radio input "true"
click at [435, 553] on input "radio" at bounding box center [437, 557] width 9 height 9
radio input "true"
click at [518, 583] on input "radio" at bounding box center [517, 587] width 9 height 9
radio input "true"
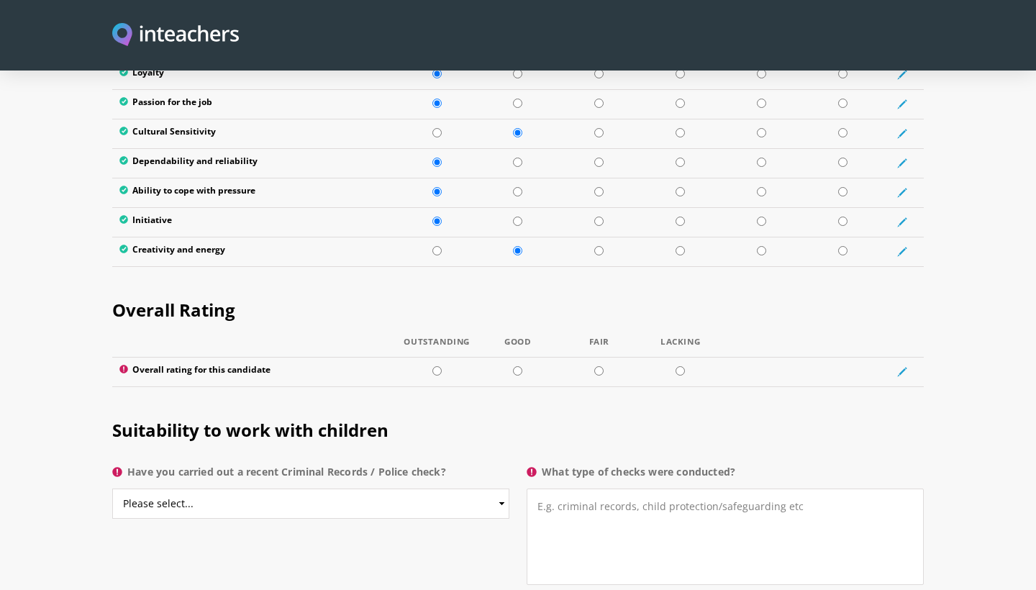
scroll to position [2531, 0]
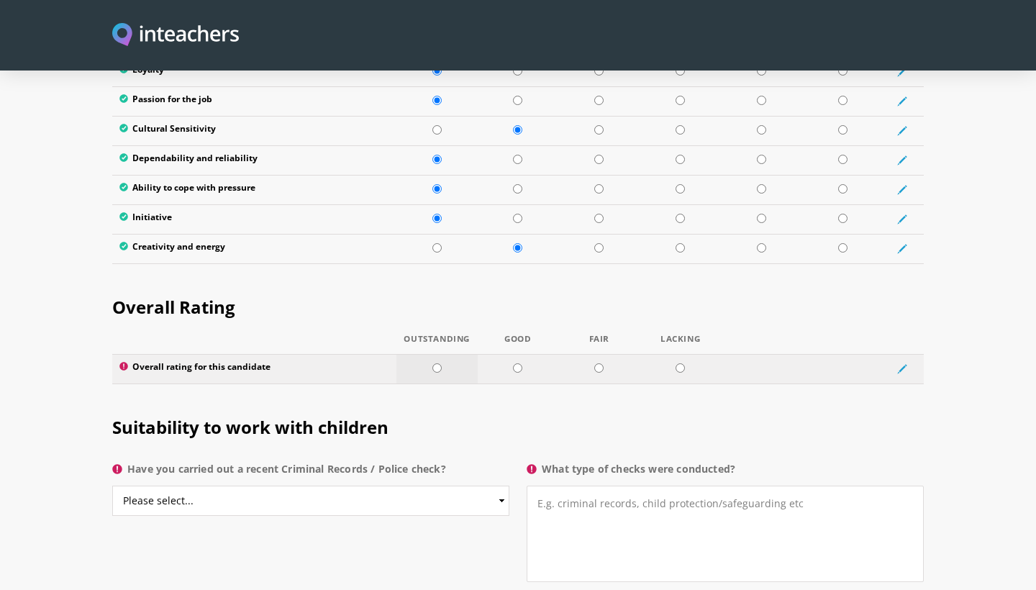
click at [435, 363] on input "radio" at bounding box center [437, 367] width 9 height 9
radio input "true"
select select "No"
click at [438, 512] on div "Suitability to work with children Have you carried out a recent Criminal Record…" at bounding box center [518, 495] width 829 height 203
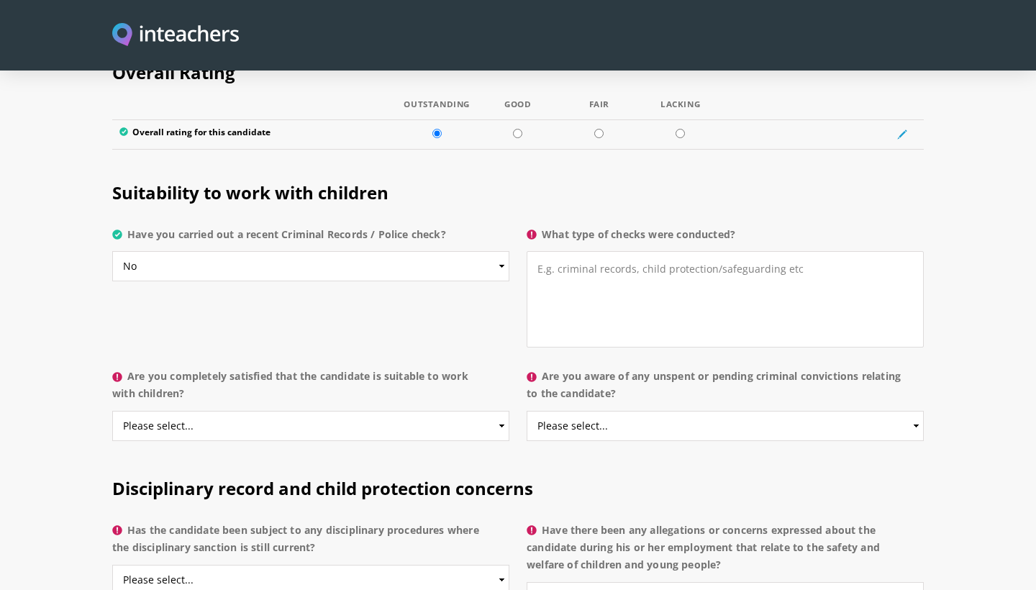
scroll to position [2777, 0]
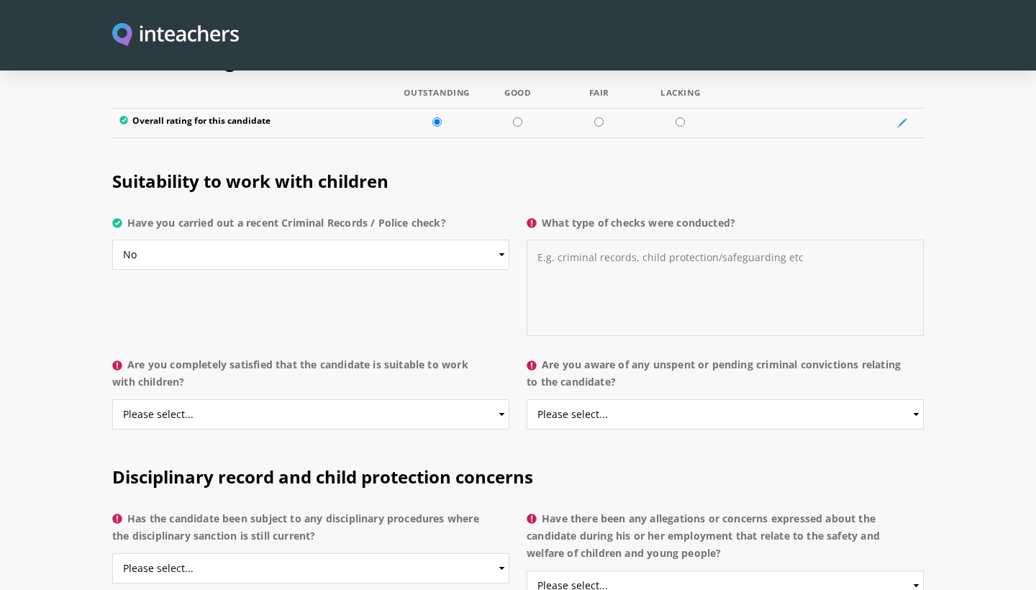
click at [693, 240] on textarea "What type of checks were conducted?" at bounding box center [725, 288] width 397 height 96
type textarea "nothing"
click at [336, 283] on div "Suitability to work with children Have you carried out a recent Criminal Record…" at bounding box center [518, 249] width 829 height 203
select select "Yes"
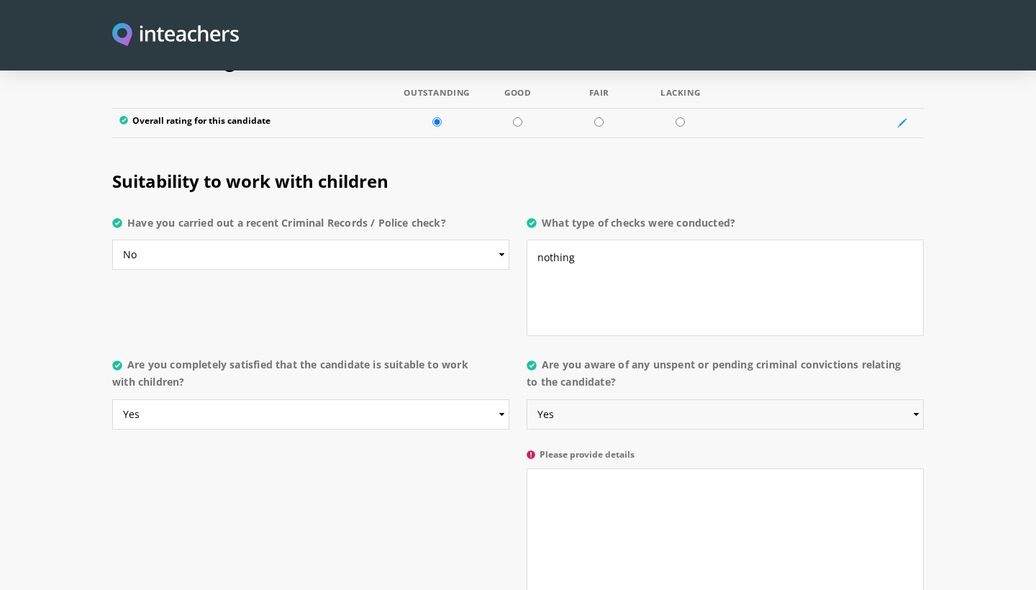
select select "No"
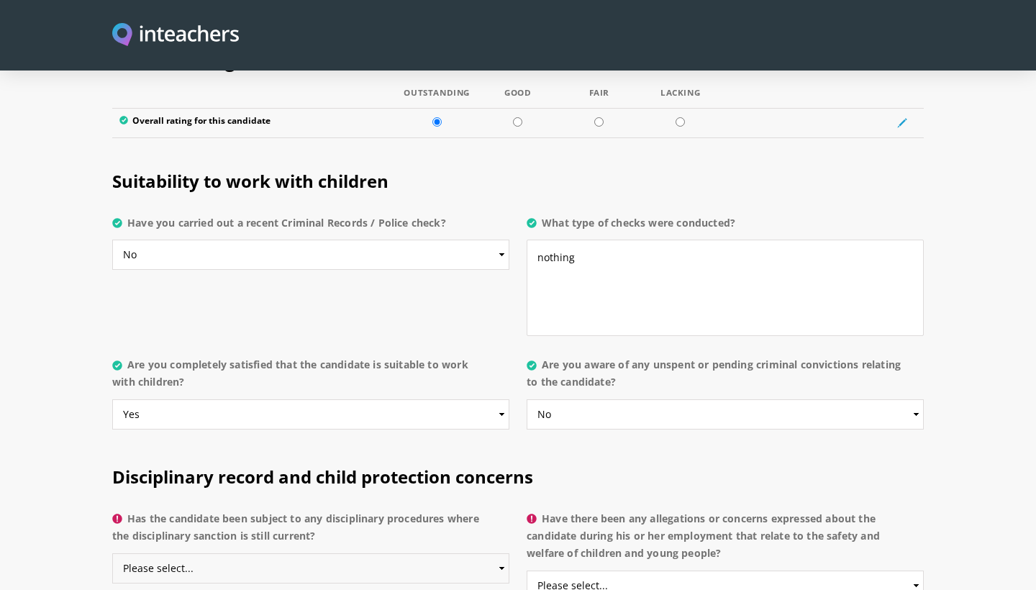
select select "No"
click at [1010, 538] on section "Disciplinary record and child protection concerns Has the candidate been subjec…" at bounding box center [518, 529] width 1036 height 171
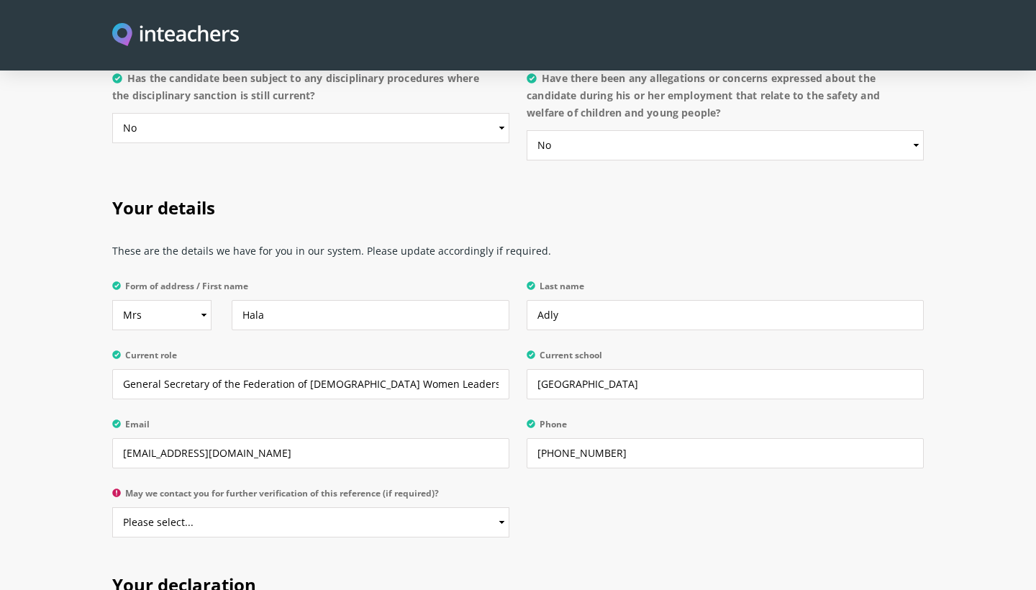
scroll to position [3222, 0]
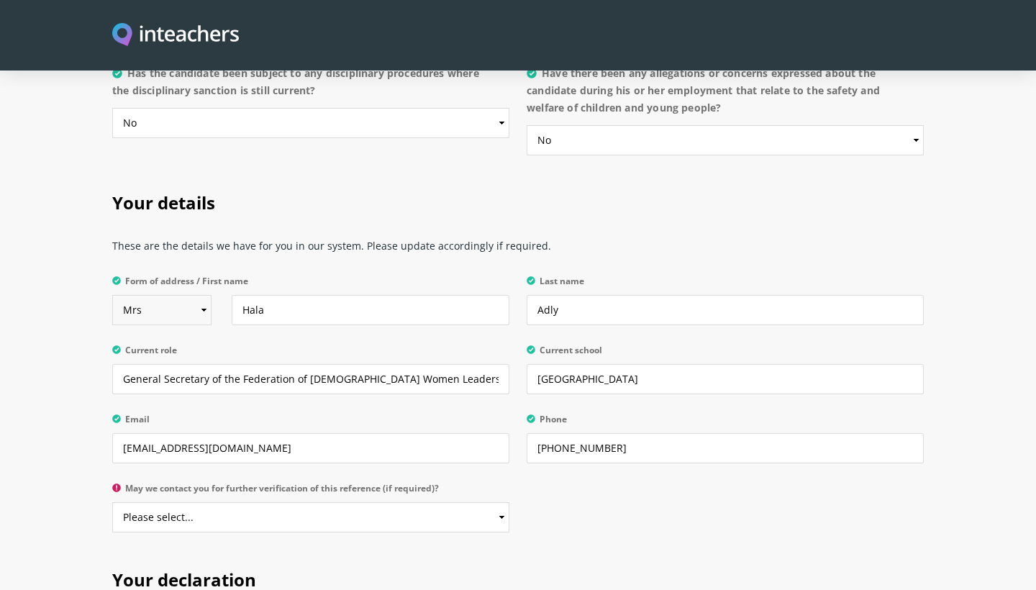
select select "Dr"
select select "Yes"
click at [527, 547] on h2 "Your declaration" at bounding box center [518, 577] width 812 height 60
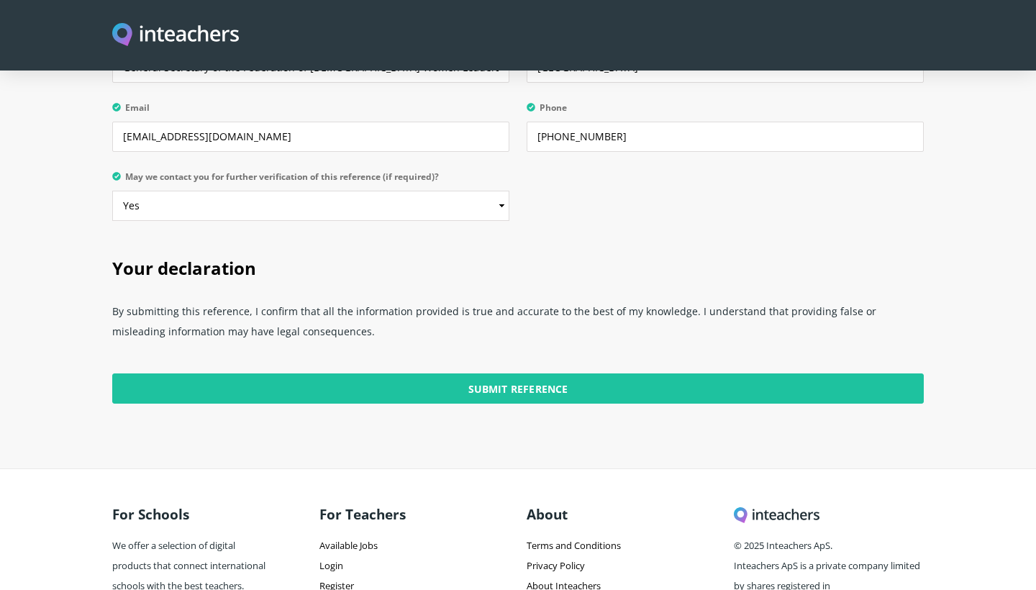
scroll to position [3542, 0]
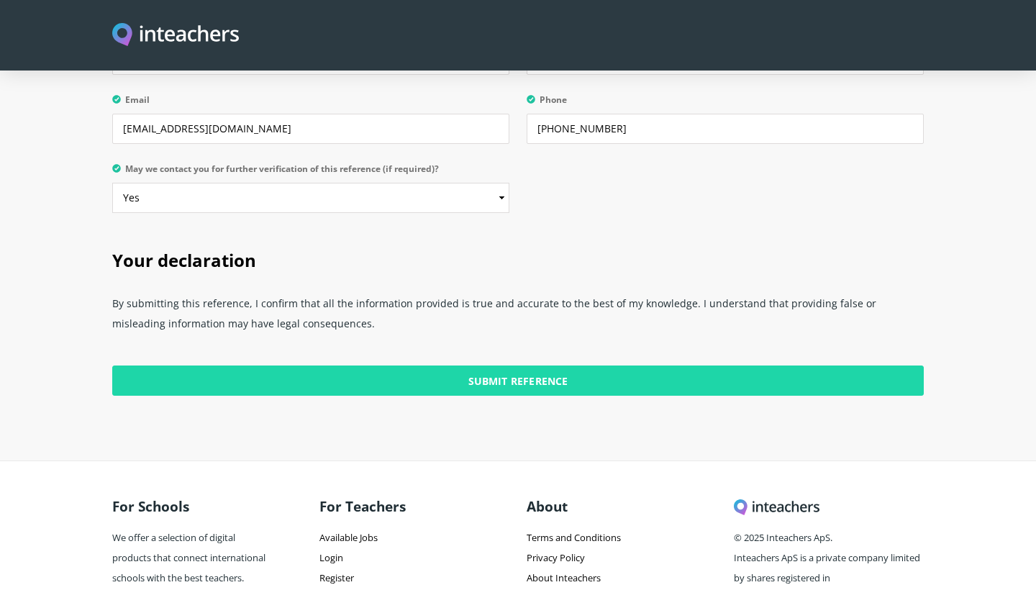
click at [532, 366] on input "Submit Reference" at bounding box center [518, 381] width 812 height 30
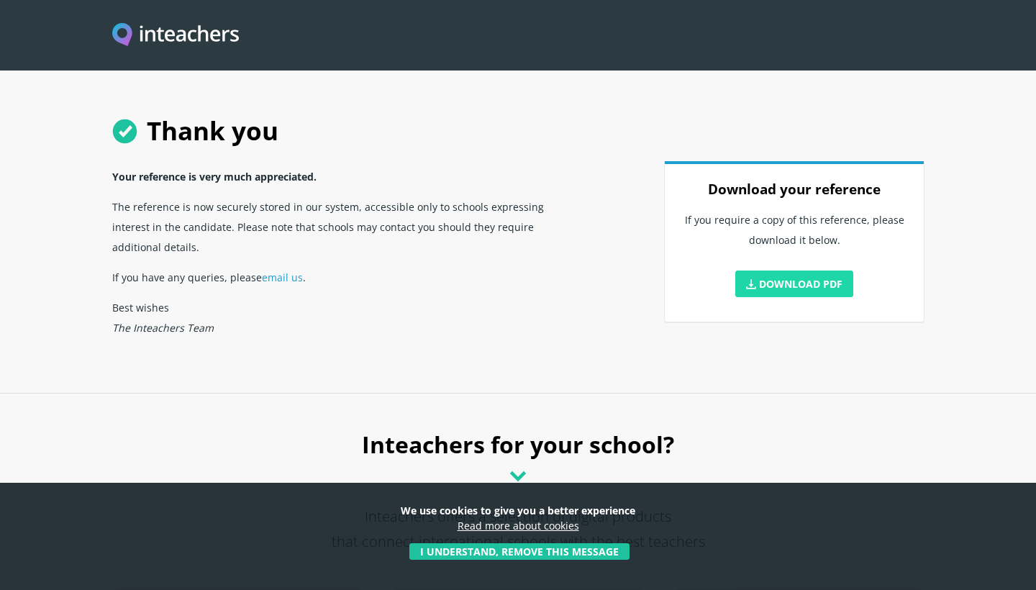
click at [808, 287] on link "Download PDF" at bounding box center [795, 284] width 118 height 27
